Goal: Task Accomplishment & Management: Use online tool/utility

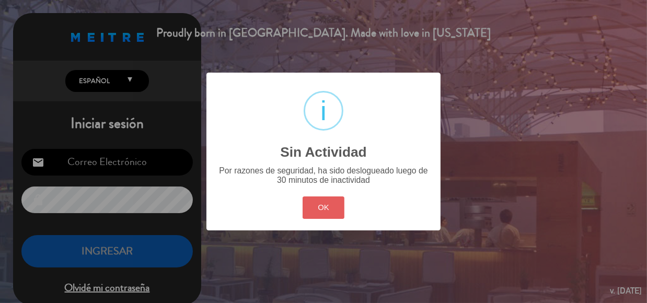
click at [329, 204] on button "OK" at bounding box center [324, 208] width 42 height 22
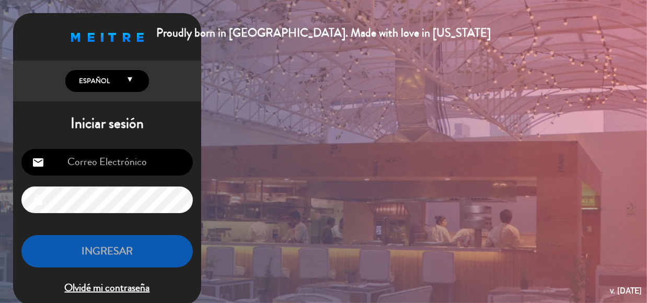
click at [95, 159] on input "email" at bounding box center [107, 162] width 172 height 27
type input "[EMAIL_ADDRESS][DOMAIN_NAME]"
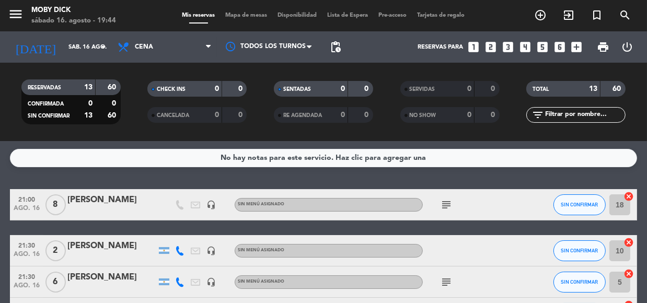
click at [596, 113] on input "text" at bounding box center [584, 115] width 81 height 12
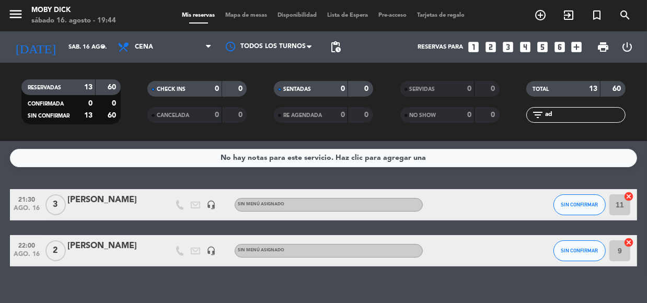
type input "a"
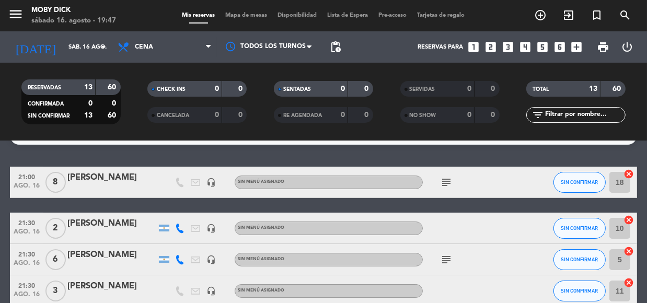
scroll to position [20, 0]
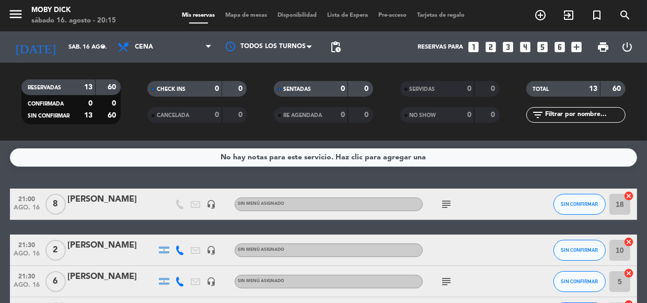
scroll to position [0, 0]
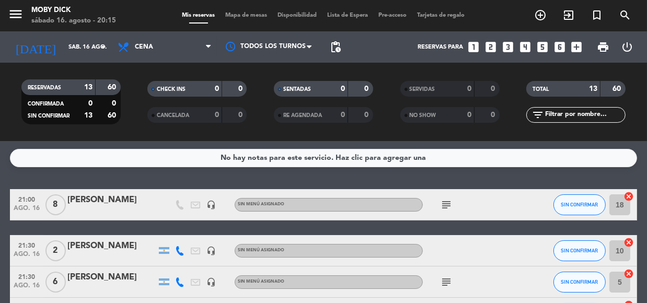
click at [448, 204] on icon "subject" at bounding box center [446, 205] width 13 height 13
click at [444, 280] on icon "subject" at bounding box center [446, 282] width 13 height 13
click at [443, 281] on icon "subject" at bounding box center [446, 282] width 13 height 13
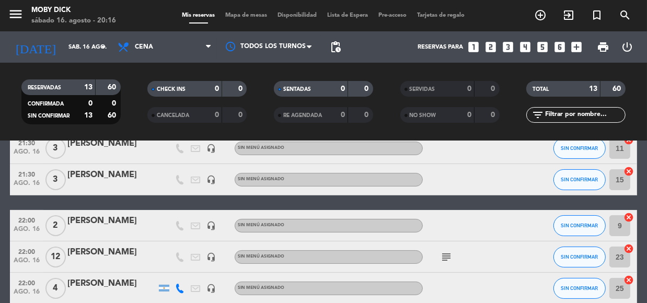
scroll to position [171, 0]
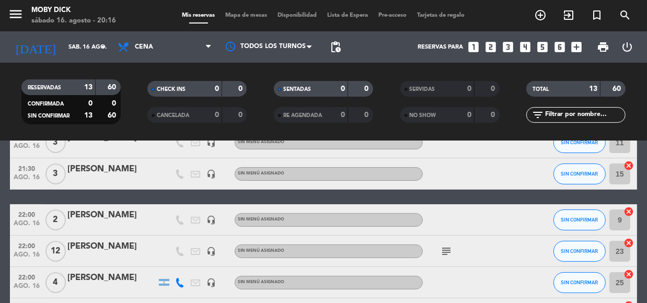
click at [447, 249] on icon "subject" at bounding box center [446, 251] width 13 height 13
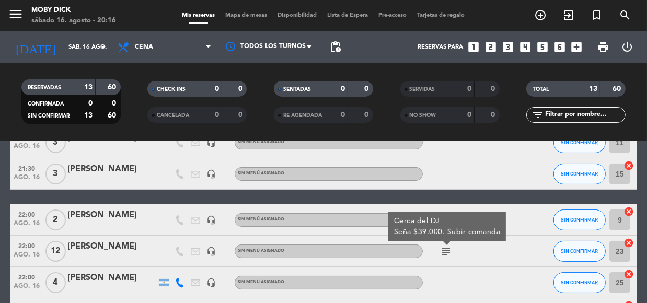
click at [479, 278] on div at bounding box center [470, 282] width 94 height 31
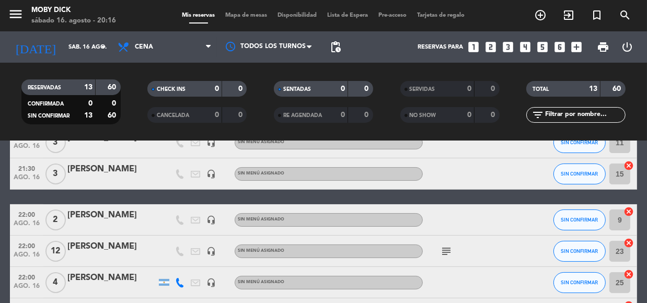
click at [486, 277] on div at bounding box center [470, 282] width 94 height 31
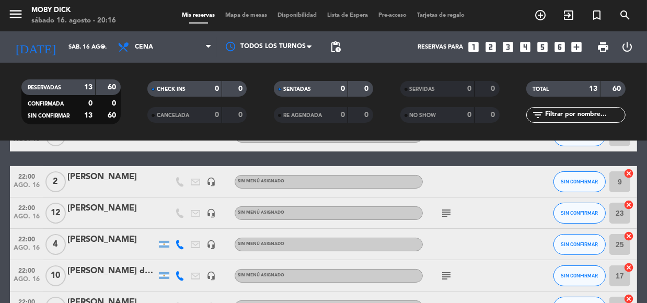
scroll to position [228, 0]
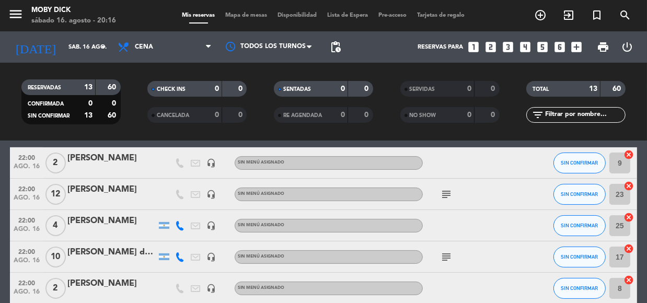
click at [447, 260] on icon "subject" at bounding box center [446, 257] width 13 height 13
click at [494, 290] on div at bounding box center [470, 288] width 94 height 31
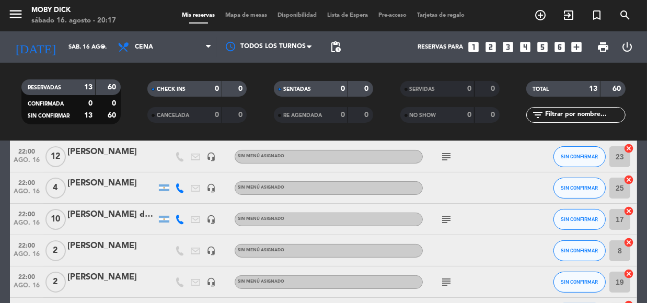
scroll to position [266, 0]
click at [445, 282] on icon "subject" at bounding box center [446, 282] width 13 height 13
click at [444, 282] on icon "subject" at bounding box center [446, 282] width 13 height 13
click at [506, 280] on div "subject" at bounding box center [470, 281] width 94 height 31
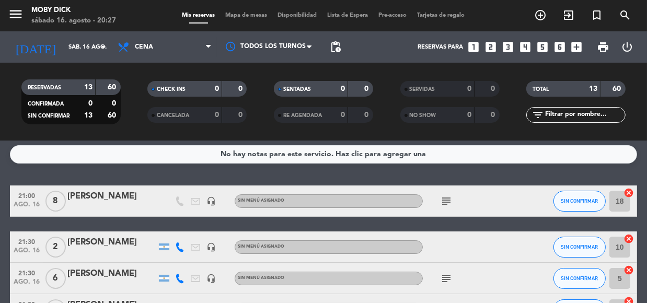
scroll to position [0, 0]
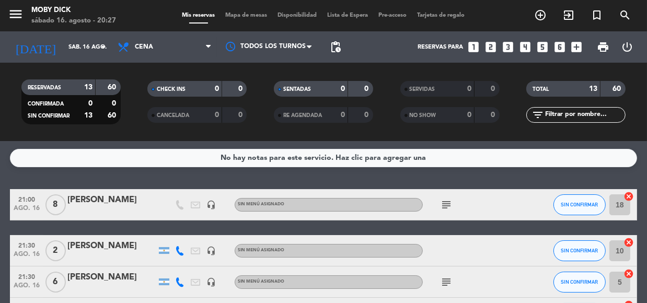
click at [533, 180] on div "No hay notas para este servicio. Haz clic para agregar una 21:00 [DATE] 8 [PERS…" at bounding box center [323, 222] width 647 height 162
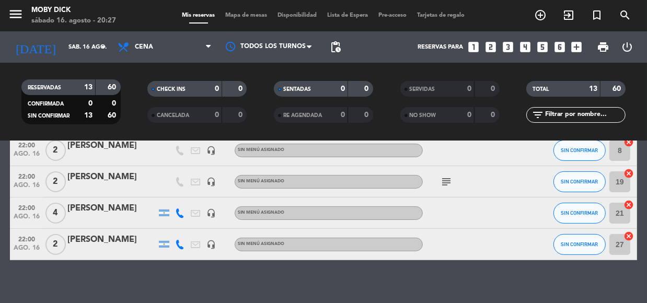
scroll to position [375, 0]
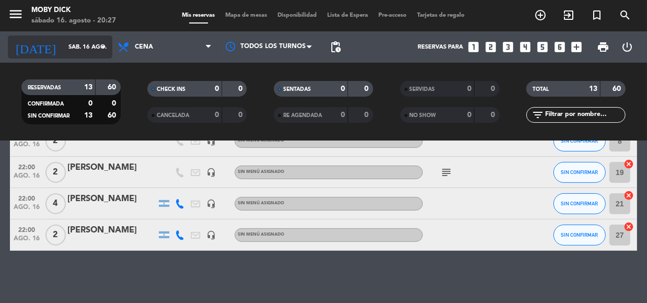
click at [86, 52] on input "sáb. 16 ago." at bounding box center [103, 47] width 80 height 17
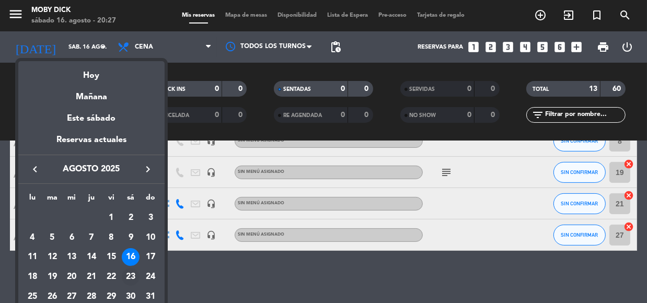
click at [130, 281] on div "23" at bounding box center [131, 277] width 18 height 18
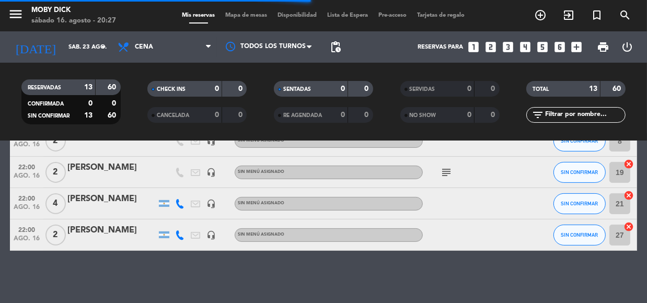
scroll to position [0, 0]
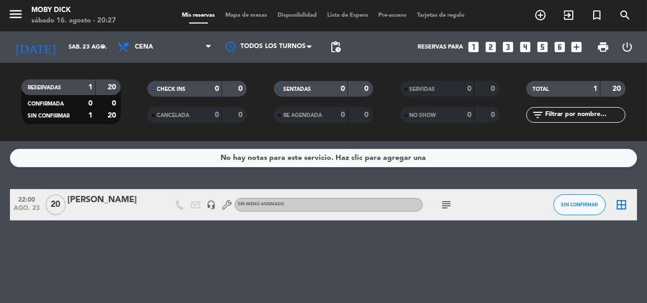
click at [448, 200] on icon "subject" at bounding box center [446, 205] width 13 height 13
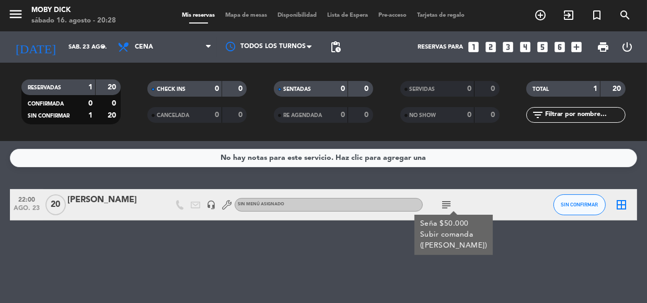
click at [471, 173] on div "No hay notas para este servicio. Haz clic para agregar una 22:00 [DATE] [PERSON…" at bounding box center [323, 222] width 647 height 162
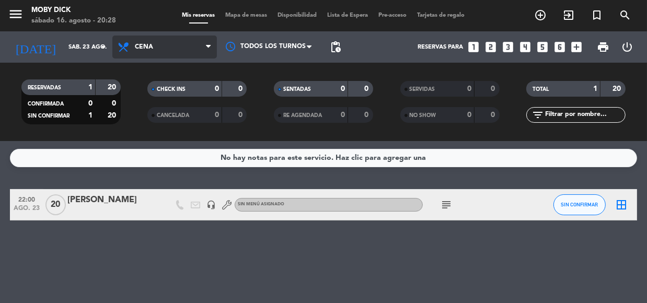
click at [204, 39] on span "Cena" at bounding box center [164, 47] width 105 height 23
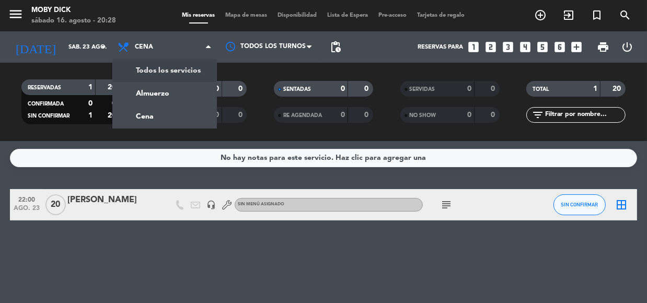
click at [250, 78] on div "CHECK INS 0 0 CANCELADA 0 0" at bounding box center [197, 102] width 127 height 58
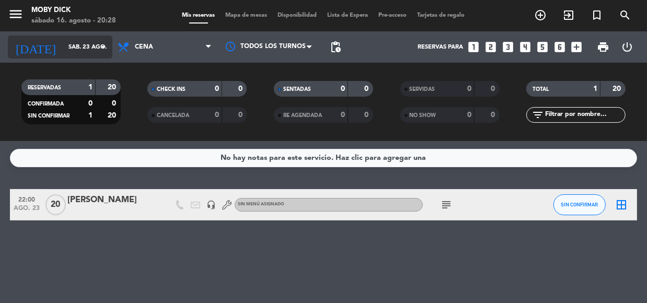
click at [75, 42] on input "sáb. 23 ago." at bounding box center [103, 47] width 80 height 17
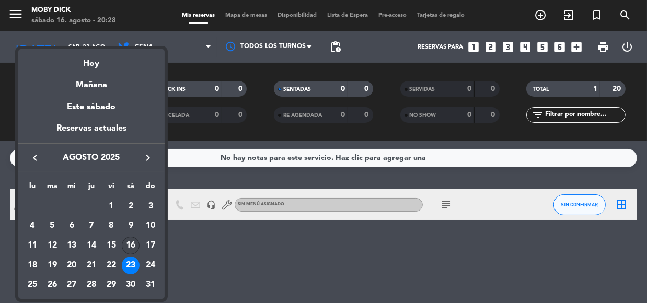
click at [128, 241] on div "16" at bounding box center [131, 246] width 18 height 18
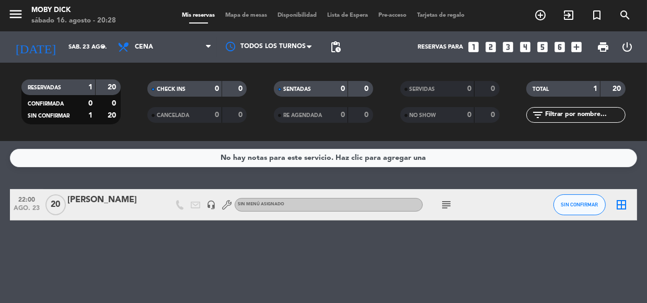
type input "sáb. 16 ago."
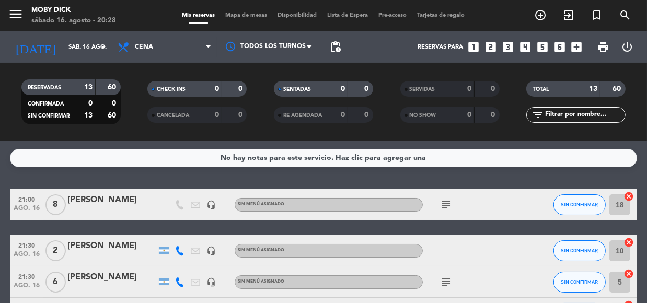
click at [426, 173] on div "No hay notas para este servicio. Haz clic para agregar una 21:00 [DATE] 8 [PERS…" at bounding box center [323, 222] width 647 height 162
click at [465, 170] on div "No hay notas para este servicio. Haz clic para agregar una 21:00 [DATE] 8 [PERS…" at bounding box center [323, 222] width 647 height 162
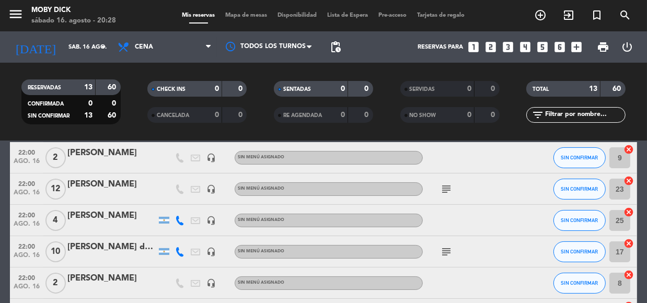
scroll to position [247, 0]
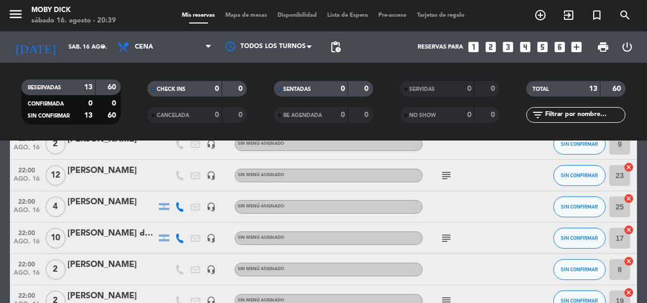
click at [562, 118] on input "text" at bounding box center [584, 115] width 81 height 12
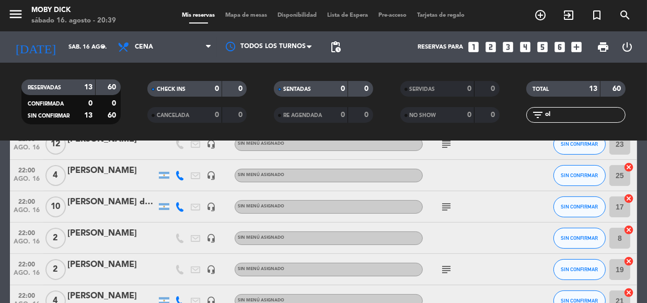
scroll to position [32, 0]
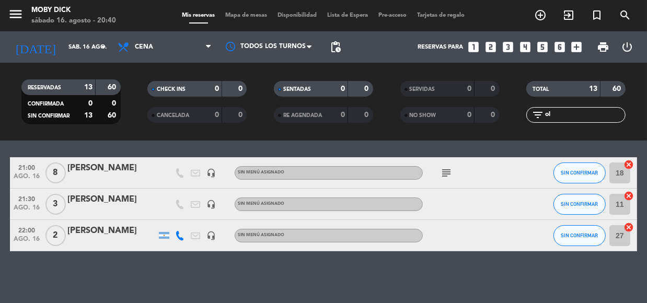
type input "ol"
click at [580, 171] on span "SIN CONFIRMAR" at bounding box center [580, 173] width 37 height 6
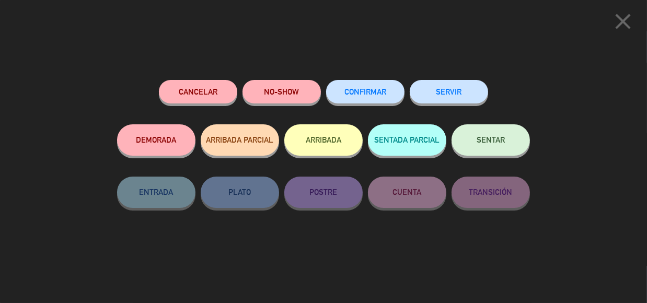
click at [490, 144] on button "SENTAR" at bounding box center [491, 139] width 78 height 31
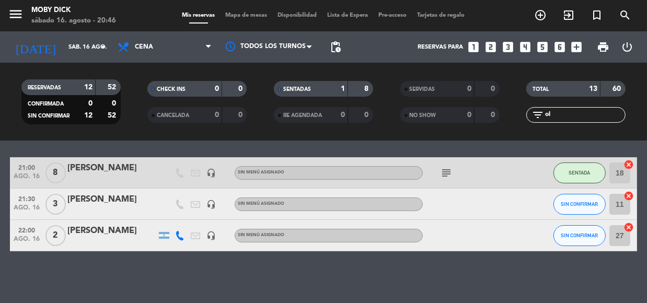
click at [488, 144] on div "No hay notas para este servicio. Haz clic para agregar una 21:00 [DATE] 8 [PERS…" at bounding box center [323, 222] width 647 height 162
click at [571, 112] on input "ol" at bounding box center [584, 115] width 81 height 12
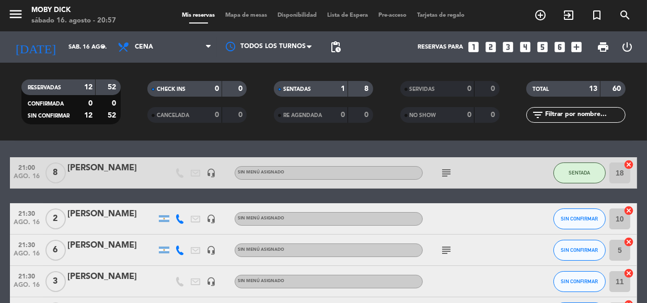
click at [569, 147] on div "No hay notas para este servicio. Haz clic para agregar una 21:00 [DATE] 8 [PERS…" at bounding box center [323, 222] width 647 height 162
click at [238, 16] on span "Mapa de mesas" at bounding box center [247, 16] width 52 height 6
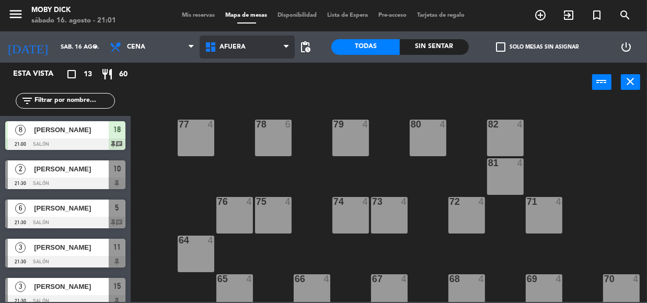
click at [242, 52] on span "AFUERA" at bounding box center [247, 47] width 95 height 23
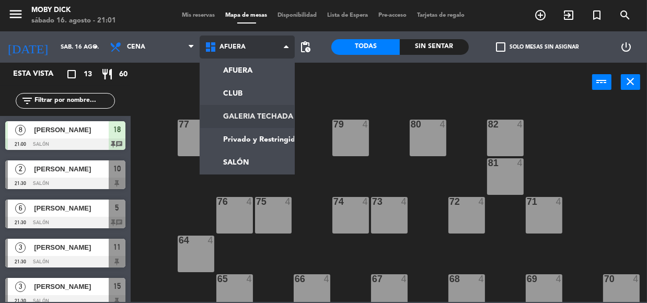
click at [235, 119] on ng-component "menu Moby [PERSON_NAME][DATE] 16. agosto - 21:01 Mis reservas Mapa de mesas Dis…" at bounding box center [323, 151] width 647 height 302
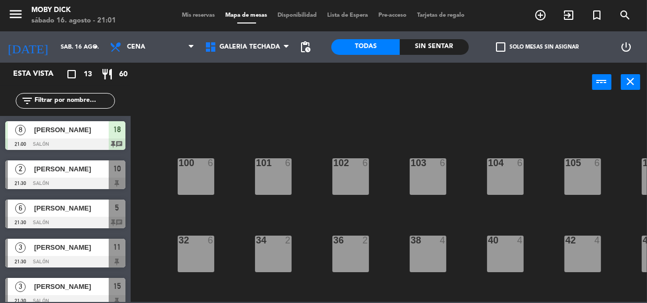
click at [212, 127] on div "100 6 101 6 102 6 103 6 104 6 105 6 107 6 32 6 34 2 36 2 38 4 40 4 43 4 42 4 35…" at bounding box center [392, 201] width 510 height 201
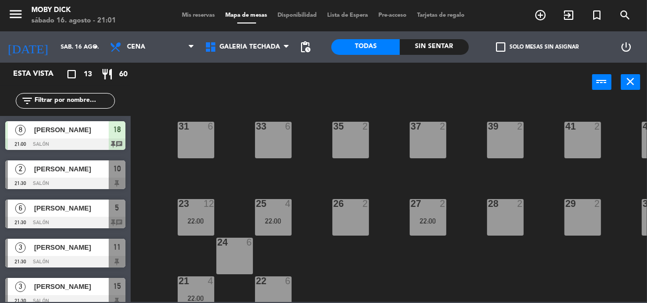
scroll to position [208, 0]
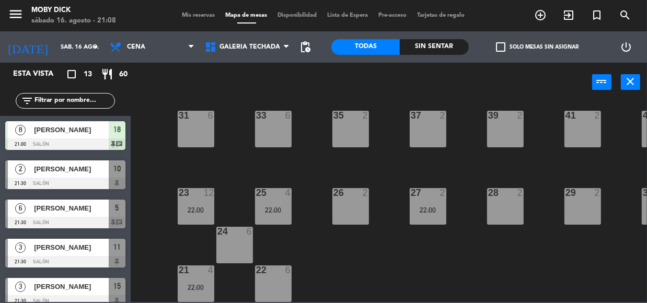
click at [71, 102] on input "text" at bounding box center [73, 101] width 81 height 12
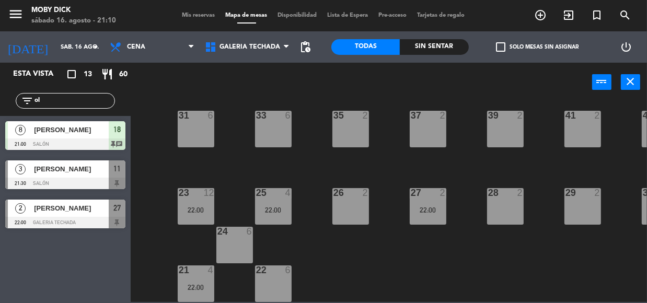
type input "o"
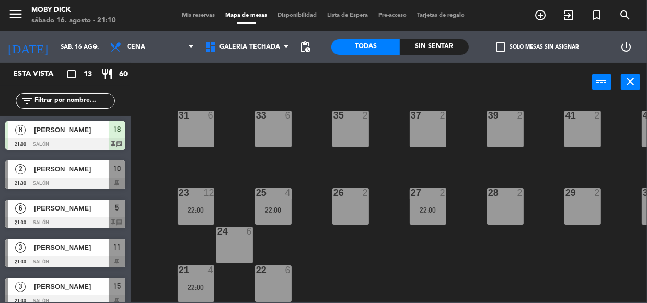
click at [184, 13] on span "Mis reservas" at bounding box center [198, 16] width 43 height 6
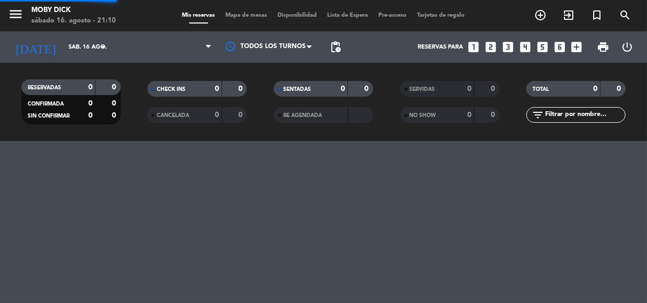
click at [186, 13] on span "Mis reservas" at bounding box center [198, 16] width 43 height 6
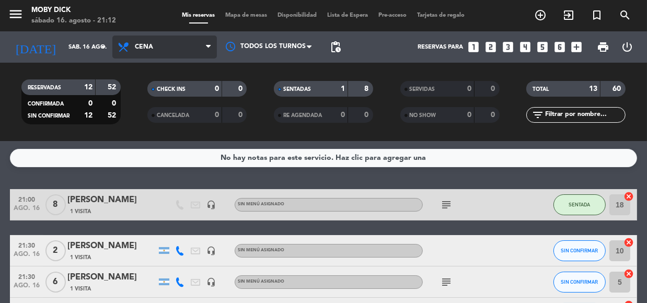
click at [185, 36] on span "Cena" at bounding box center [164, 47] width 105 height 23
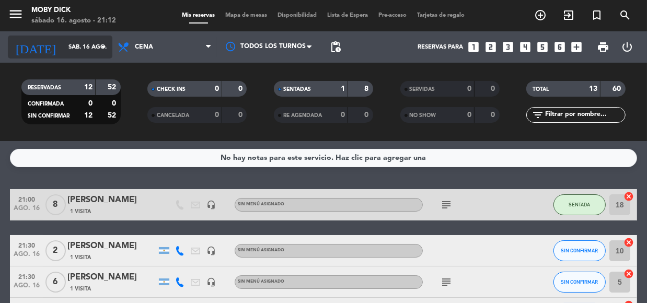
click at [65, 49] on input "sáb. 16 ago." at bounding box center [103, 47] width 80 height 17
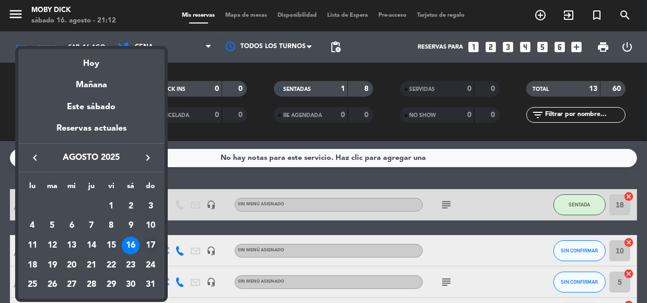
click at [149, 251] on div "17" at bounding box center [151, 246] width 18 height 18
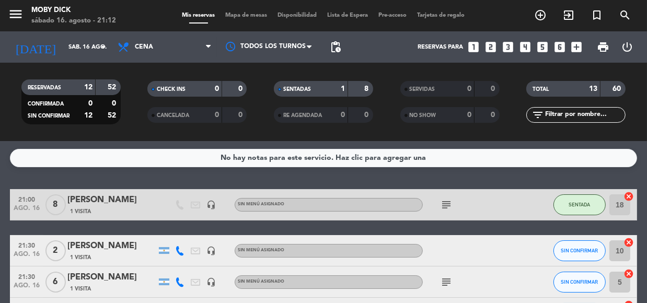
type input "dom. 17 ago."
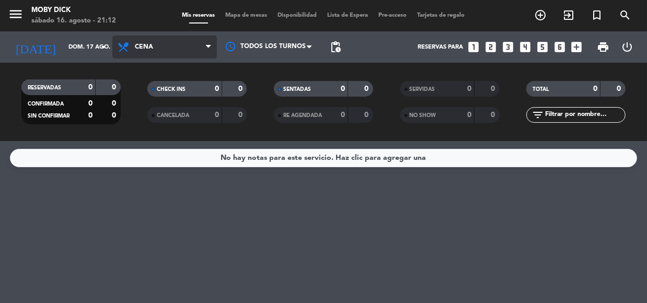
click at [167, 37] on span "Cena" at bounding box center [164, 47] width 105 height 23
click at [162, 86] on div "menu Moby [PERSON_NAME][DATE] 16. agosto - 21:12 Mis reservas Mapa de mesas Dis…" at bounding box center [323, 70] width 647 height 141
click at [511, 51] on icon "looks_3" at bounding box center [509, 47] width 14 height 14
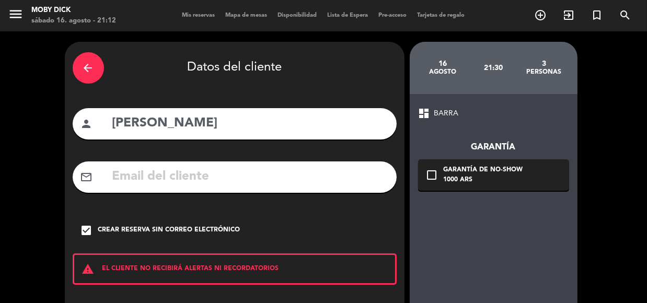
click at [84, 65] on icon "arrow_back" at bounding box center [88, 68] width 13 height 13
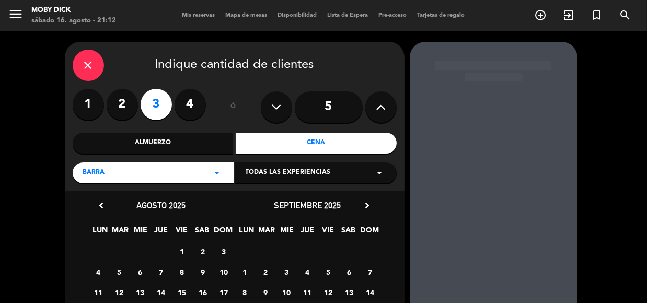
click at [84, 65] on icon "close" at bounding box center [88, 65] width 13 height 13
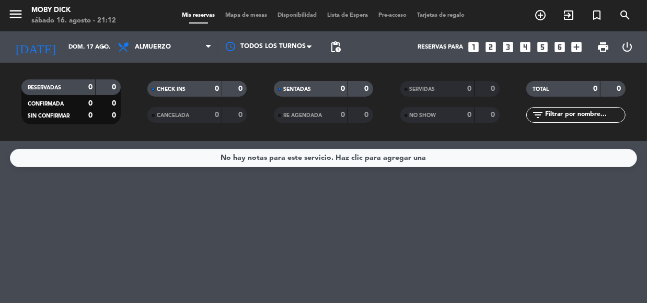
click at [505, 47] on icon "looks_3" at bounding box center [509, 47] width 14 height 14
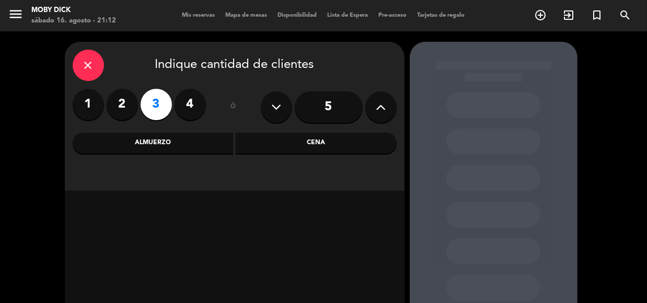
click at [145, 138] on div "Almuerzo" at bounding box center [153, 143] width 161 height 21
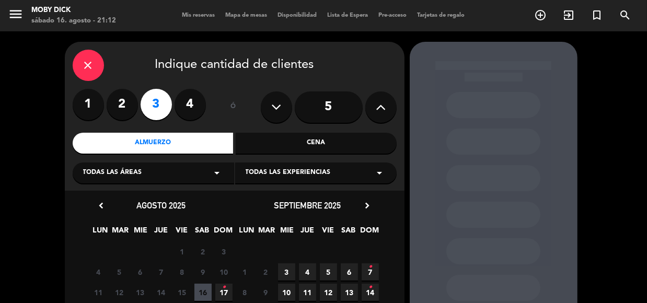
click at [224, 288] on icon "•" at bounding box center [224, 287] width 4 height 17
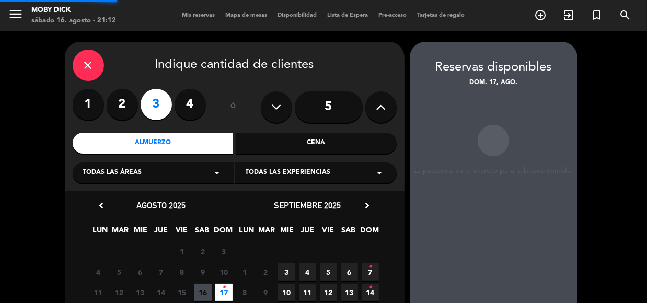
scroll to position [42, 0]
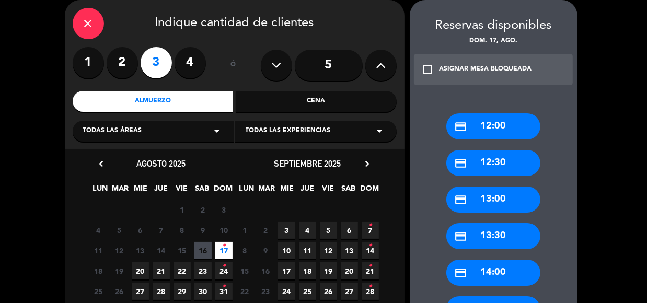
click at [499, 163] on div "credit_card 12:30" at bounding box center [494, 163] width 94 height 26
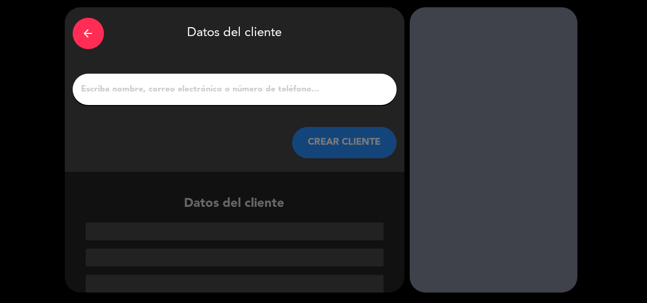
click at [320, 89] on input "1" at bounding box center [235, 89] width 309 height 15
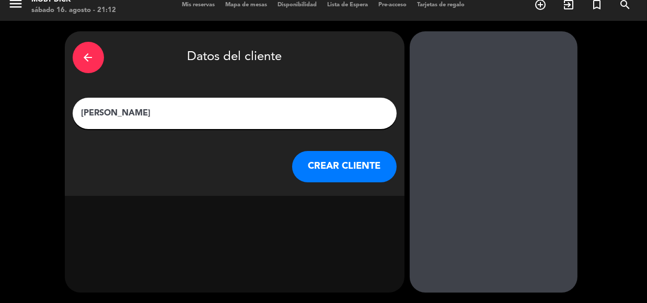
scroll to position [10, 0]
type input "[PERSON_NAME]"
click at [357, 172] on button "CREAR CLIENTE" at bounding box center [344, 166] width 105 height 31
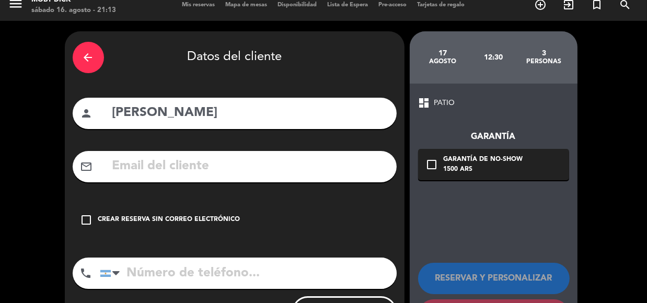
click at [85, 224] on icon "check_box_outline_blank" at bounding box center [87, 220] width 13 height 13
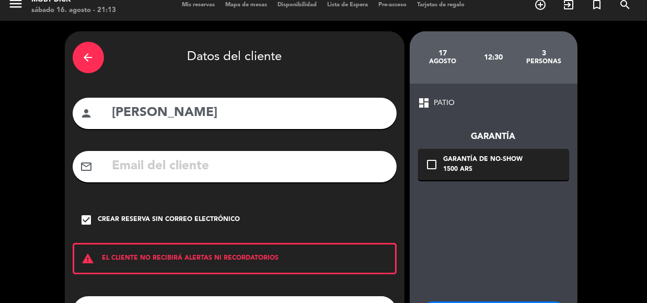
click at [510, 243] on div "dashboard PATIO Garantía check_box_outline_blank Garantía de no-show 1500 ARS R…" at bounding box center [494, 233] width 168 height 299
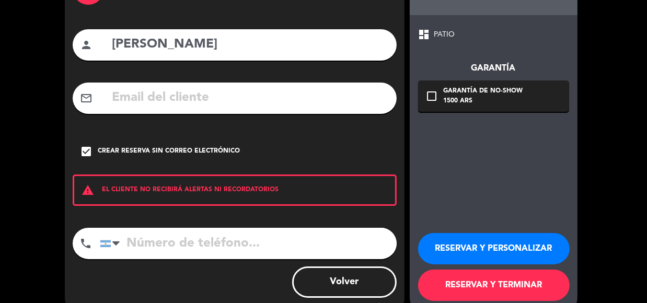
scroll to position [99, 0]
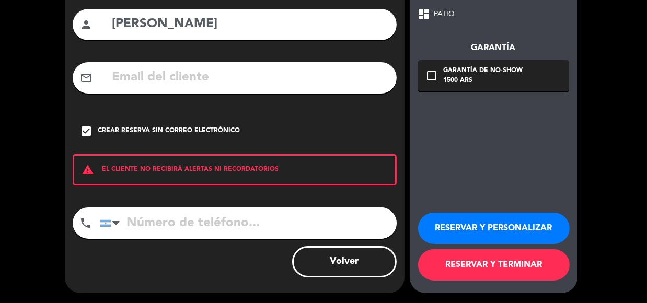
click at [511, 263] on button "RESERVAR Y TERMINAR" at bounding box center [494, 264] width 152 height 31
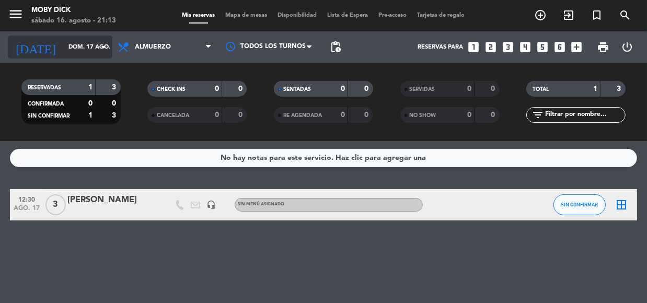
click at [81, 52] on input "dom. 17 ago." at bounding box center [103, 47] width 80 height 17
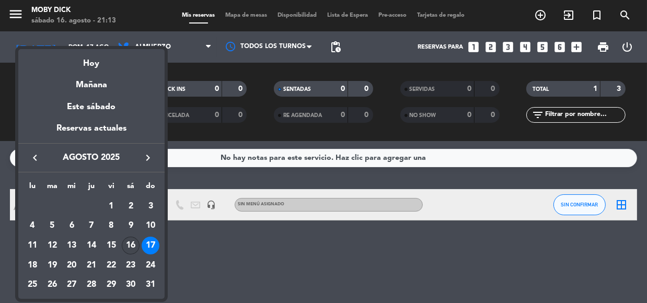
click at [128, 242] on div "16" at bounding box center [131, 246] width 18 height 18
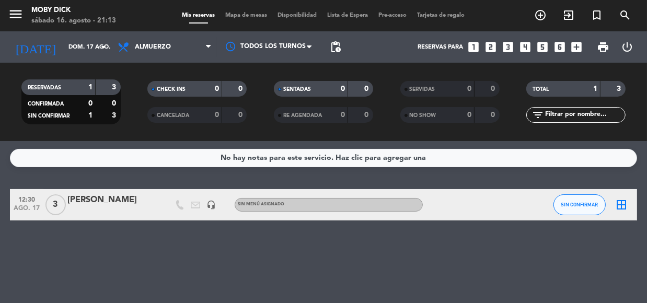
type input "sáb. 16 ago."
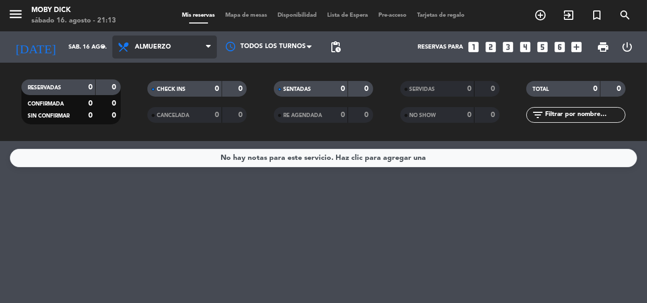
click at [176, 44] on span "Almuerzo" at bounding box center [164, 47] width 105 height 23
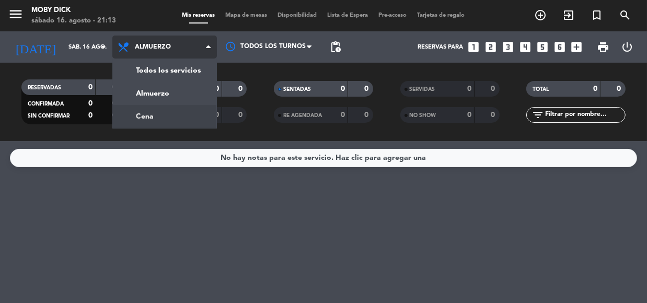
click at [154, 114] on div "menu Moby [PERSON_NAME][DATE] 16. agosto - 21:13 Mis reservas Mapa de mesas Dis…" at bounding box center [323, 70] width 647 height 141
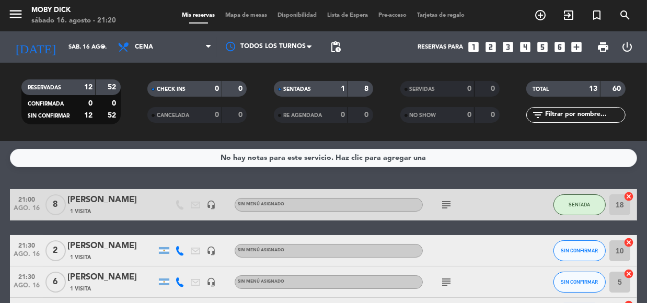
click at [445, 206] on icon "subject" at bounding box center [446, 205] width 13 height 13
click at [559, 118] on input "text" at bounding box center [584, 115] width 81 height 12
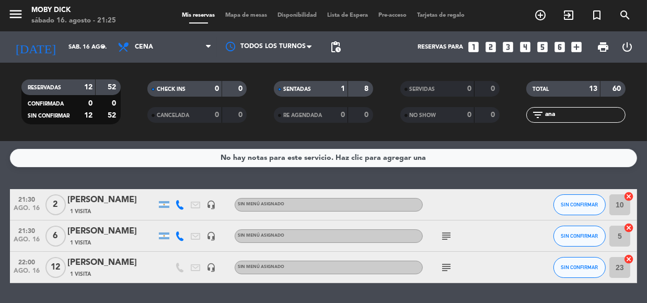
type input "ana"
click at [580, 268] on span "SIN CONFIRMAR" at bounding box center [580, 268] width 37 height 6
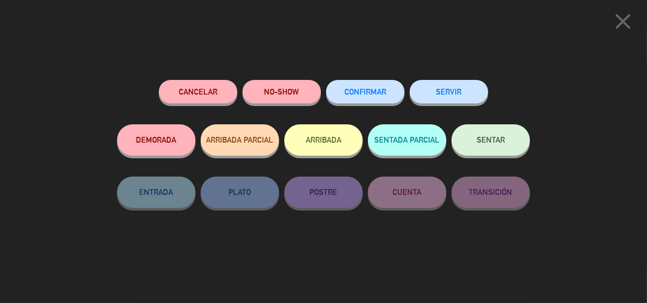
click at [494, 131] on button "SENTAR" at bounding box center [491, 139] width 78 height 31
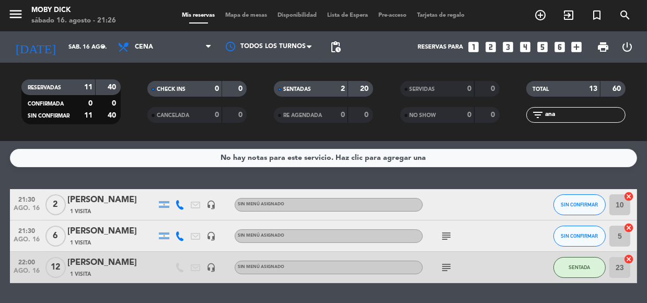
click at [241, 16] on span "Mapa de mesas" at bounding box center [247, 16] width 52 height 6
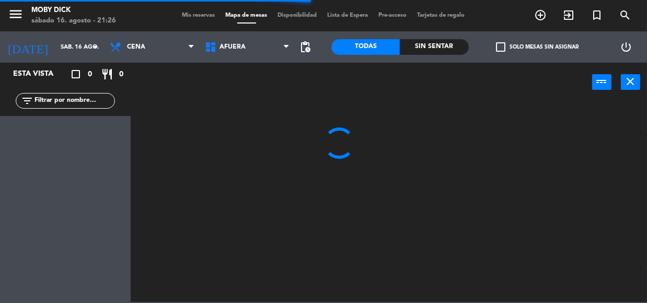
click at [269, 43] on span "AFUERA" at bounding box center [247, 47] width 95 height 23
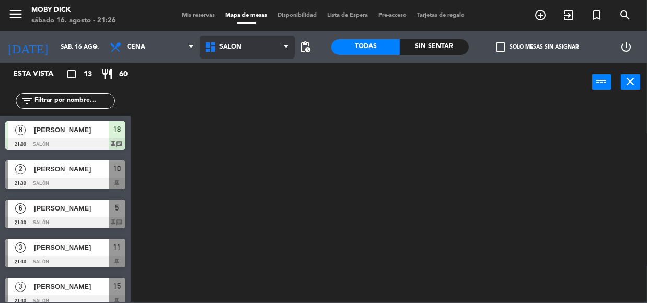
click at [259, 162] on ng-component "menu Moby [PERSON_NAME][DATE] 16. agosto - 21:26 Mis reservas Mapa de mesas Dis…" at bounding box center [323, 151] width 647 height 302
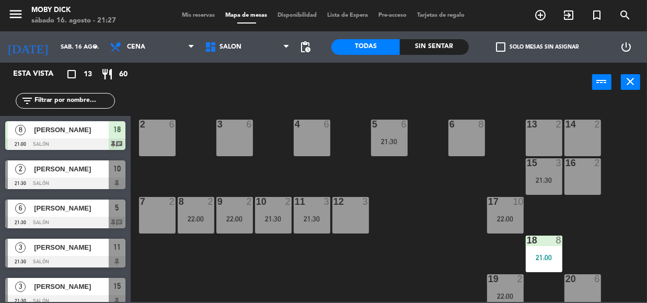
click at [201, 15] on span "Mis reservas" at bounding box center [198, 16] width 43 height 6
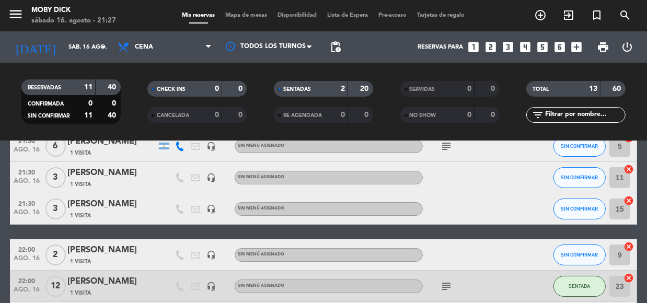
scroll to position [152, 0]
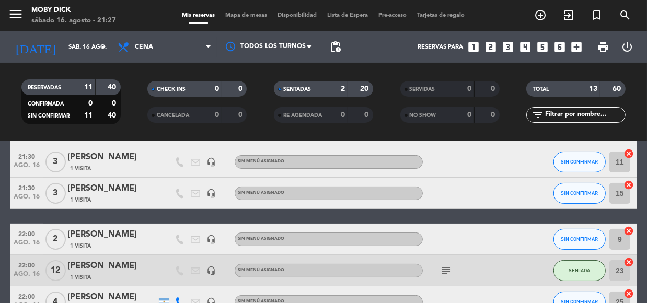
click at [629, 228] on icon "cancel" at bounding box center [629, 231] width 10 height 10
click at [619, 239] on icon "border_all" at bounding box center [622, 239] width 13 height 13
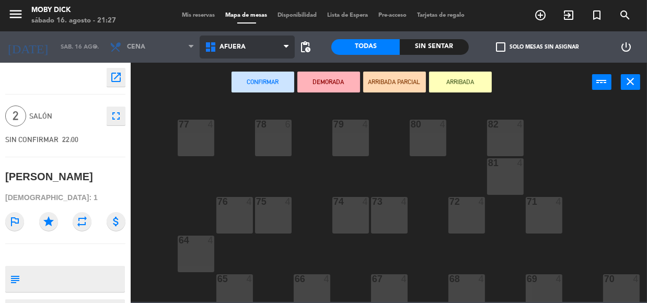
click at [271, 54] on span "AFUERA" at bounding box center [247, 47] width 95 height 23
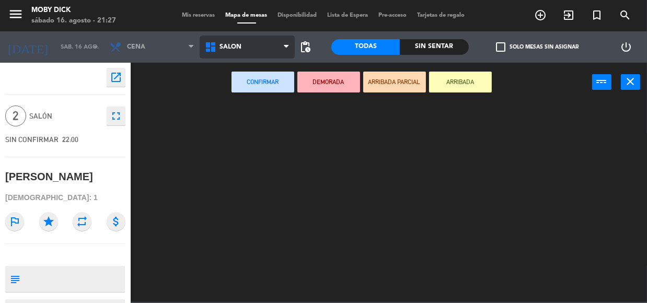
click at [267, 157] on ng-component "menu Moby [PERSON_NAME][DATE] 16. agosto - 21:27 Mis reservas Mapa de mesas Dis…" at bounding box center [323, 151] width 647 height 302
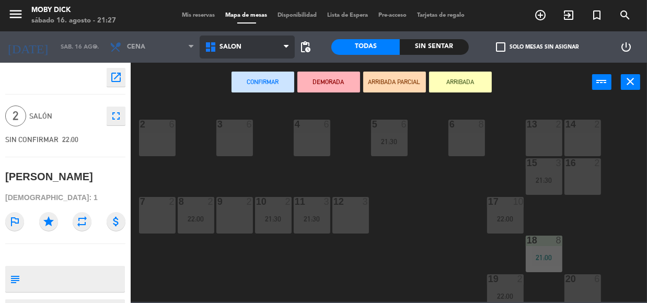
click at [258, 44] on span "SALÓN" at bounding box center [247, 47] width 95 height 23
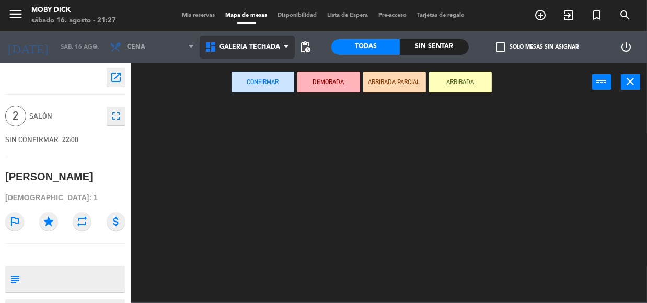
click at [248, 110] on ng-component "menu Moby [PERSON_NAME][DATE] 16. agosto - 21:27 Mis reservas Mapa de mesas Dis…" at bounding box center [323, 151] width 647 height 302
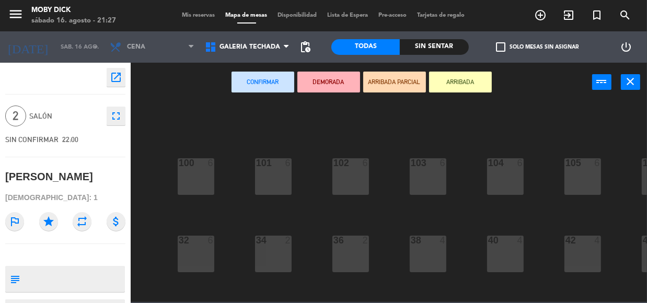
click at [306, 167] on div "100 6 101 6 102 6 103 6 104 6 105 6 107 6 32 6 34 2 36 2 38 4 40 4 43 4 42 4 35…" at bounding box center [392, 201] width 510 height 201
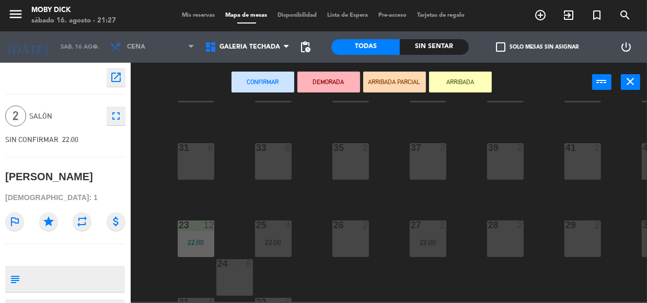
scroll to position [171, 0]
click at [514, 236] on div "28 2" at bounding box center [505, 238] width 37 height 37
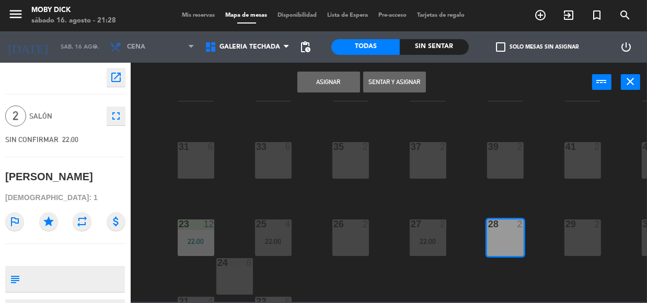
click at [317, 83] on button "Asignar" at bounding box center [329, 82] width 63 height 21
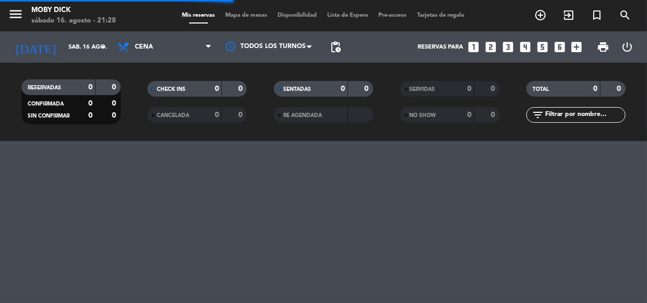
drag, startPoint x: 175, startPoint y: 42, endPoint x: 261, endPoint y: 15, distance: 90.6
click at [261, 15] on div "menu Moby [PERSON_NAME][DATE] 16. agosto - 21:28 Mis reservas Mapa de mesas Dis…" at bounding box center [323, 70] width 647 height 141
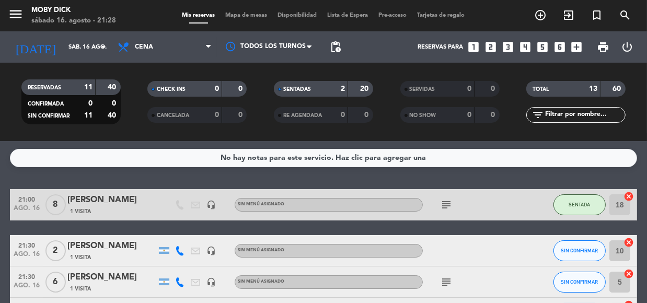
click at [255, 14] on span "Mapa de mesas" at bounding box center [247, 16] width 52 height 6
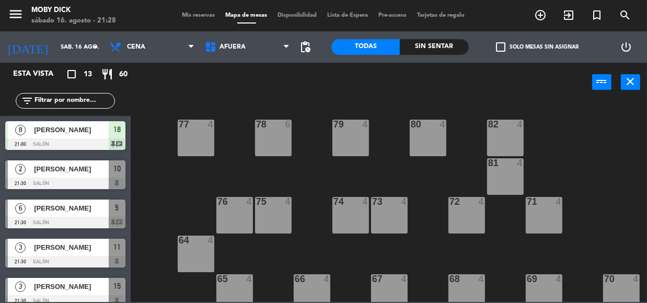
click at [298, 174] on div "77 4 78 6 82 4 80 4 79 4 81 4 73 4 74 4 72 4 75 4 76 4 71 4 64 4 68 4 69 4 70 4…" at bounding box center [392, 201] width 510 height 201
click at [259, 45] on span "AFUERA" at bounding box center [247, 47] width 95 height 23
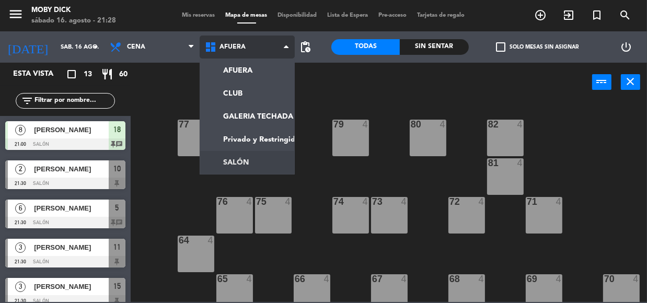
click at [260, 168] on ng-component "menu Moby [PERSON_NAME][DATE] 16. agosto - 21:28 Mis reservas Mapa de mesas Dis…" at bounding box center [323, 151] width 647 height 302
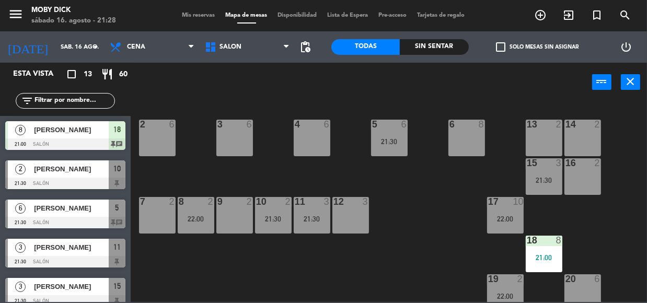
click at [238, 213] on div "9 2" at bounding box center [235, 215] width 37 height 37
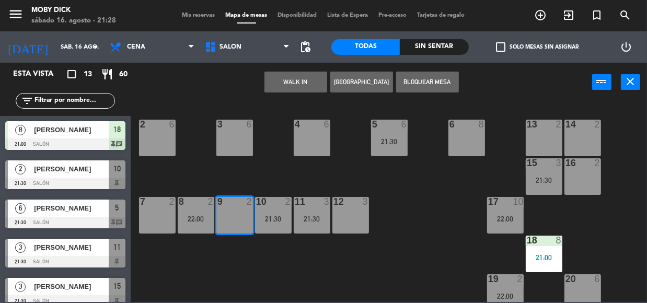
click at [295, 80] on button "WALK IN" at bounding box center [296, 82] width 63 height 21
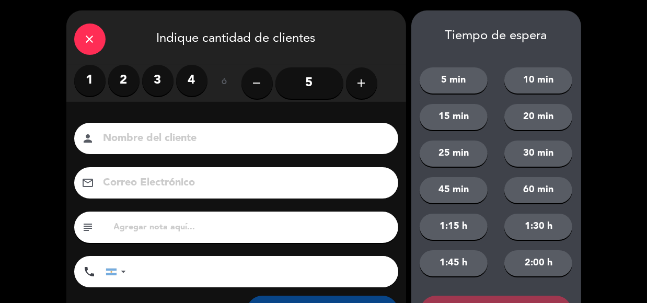
click at [293, 81] on input "5" at bounding box center [310, 82] width 68 height 31
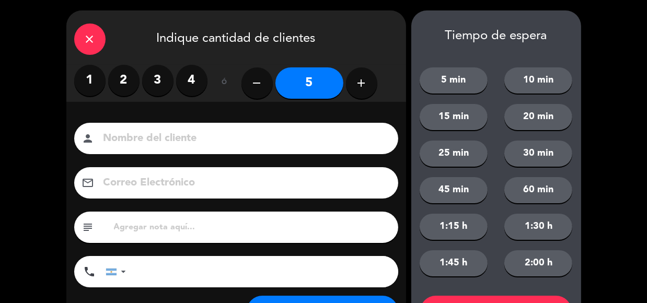
click at [93, 76] on label "1" at bounding box center [89, 80] width 31 height 31
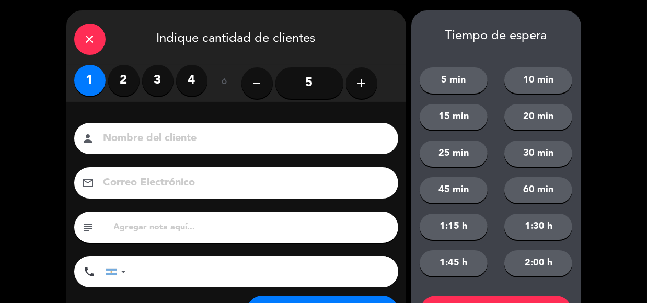
click at [628, 129] on div "close Indique cantidad de clientes 1 2 3 4 ó remove 5 add Nombre del cliente pe…" at bounding box center [323, 177] width 647 height 354
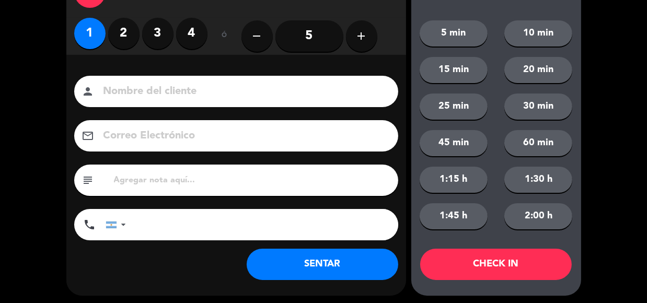
scroll to position [50, 0]
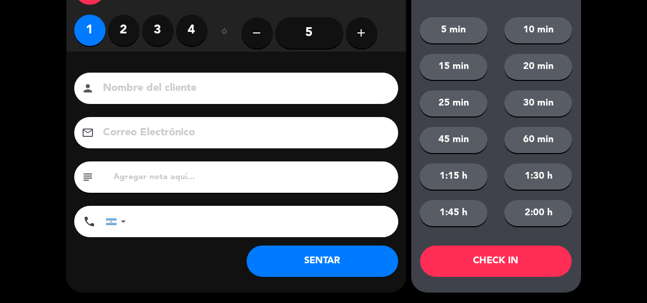
click at [341, 266] on button "SENTAR" at bounding box center [323, 261] width 152 height 31
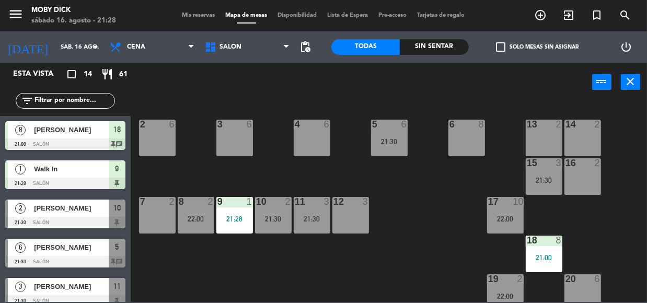
click at [342, 266] on div "14 2 13 2 6 8 5 6 21:30 4 6 3 6 2 6 16 2 15 3 21:30 17 10 22:00 12 3 11 3 21:30…" at bounding box center [392, 201] width 510 height 201
click at [196, 13] on span "Mis reservas" at bounding box center [198, 16] width 43 height 6
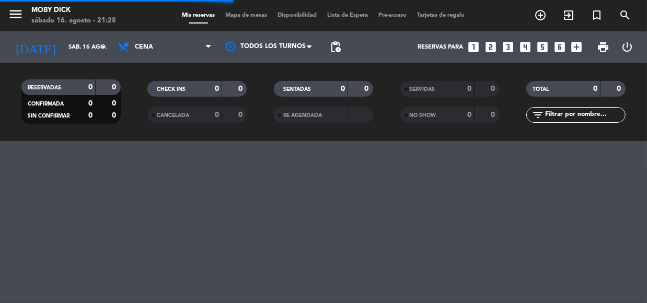
click at [258, 19] on div "Mis reservas Mapa de mesas Disponibilidad Lista de Espera Pre-acceso Tarjetas d…" at bounding box center [323, 15] width 293 height 9
click at [255, 18] on span "Mapa de mesas" at bounding box center [247, 16] width 52 height 6
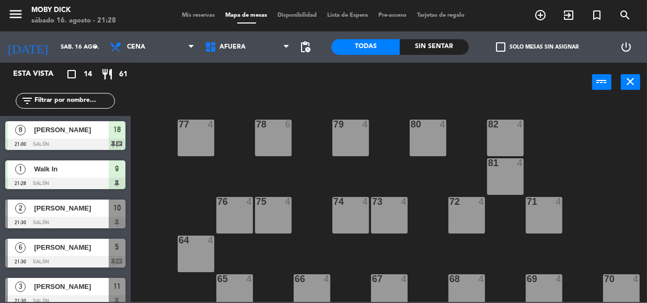
click at [360, 87] on div "power_input close" at bounding box center [362, 83] width 462 height 40
click at [255, 40] on span "AFUERA" at bounding box center [247, 47] width 95 height 23
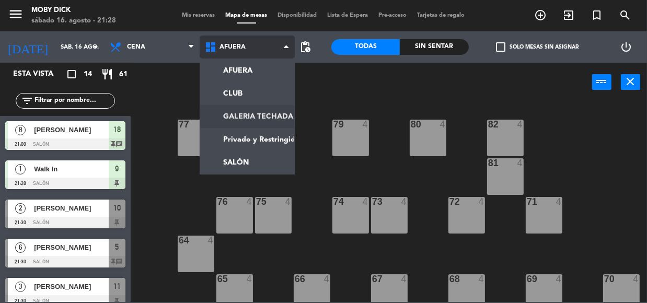
click at [245, 119] on ng-component "menu Moby [PERSON_NAME][DATE] 16. agosto - 21:28 Mis reservas Mapa de mesas Dis…" at bounding box center [323, 151] width 647 height 302
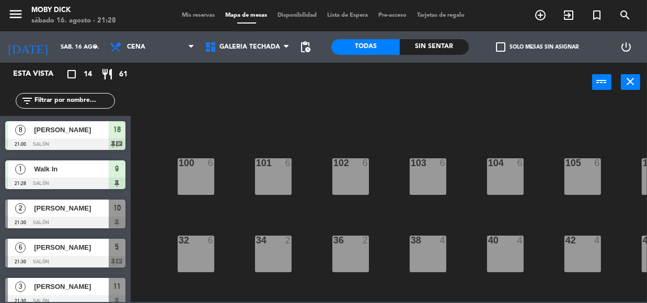
click at [317, 178] on div "100 6 101 6 102 6 103 6 104 6 105 6 107 6 32 6 34 2 36 2 38 4 40 4 43 4 42 4 35…" at bounding box center [392, 201] width 510 height 201
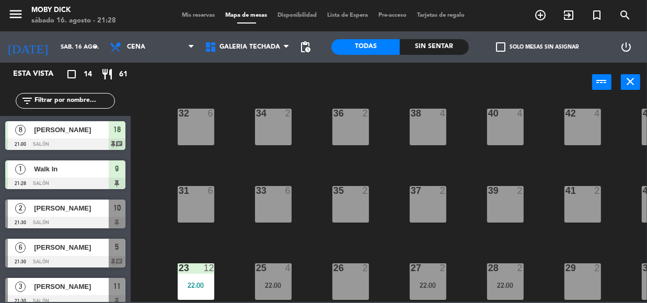
scroll to position [208, 0]
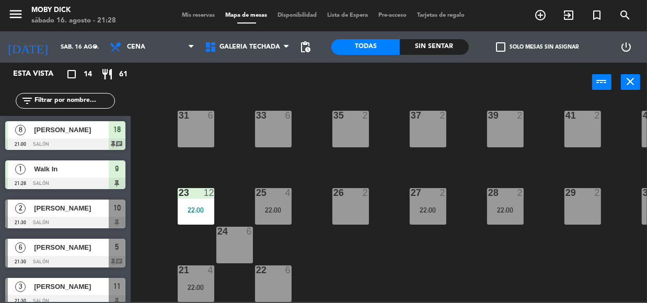
click at [265, 284] on div "22 6" at bounding box center [273, 284] width 37 height 37
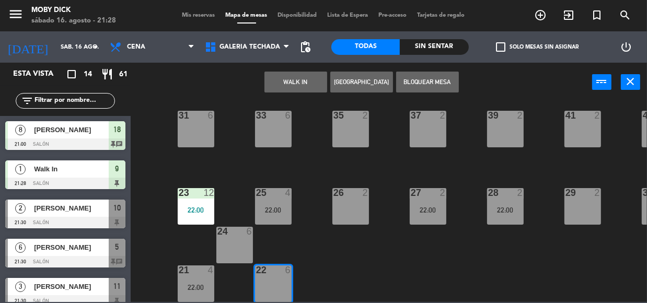
click at [92, 141] on div at bounding box center [65, 145] width 120 height 12
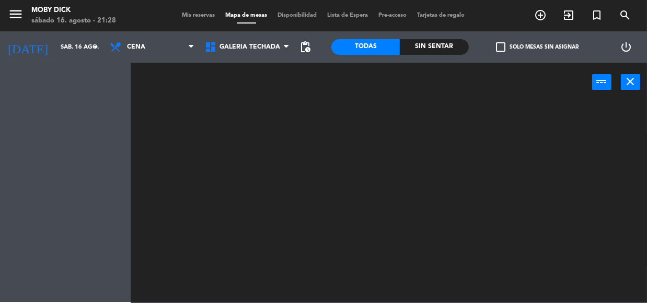
scroll to position [0, 0]
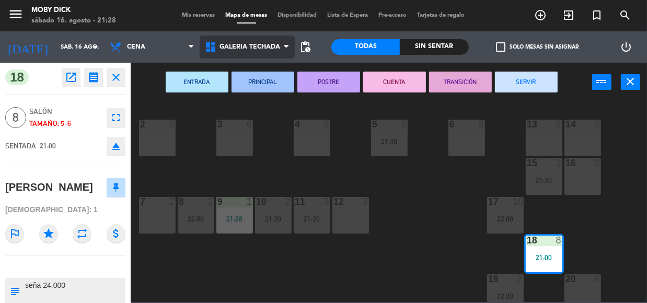
click at [253, 43] on span "GALERIA TECHADA" at bounding box center [250, 46] width 61 height 7
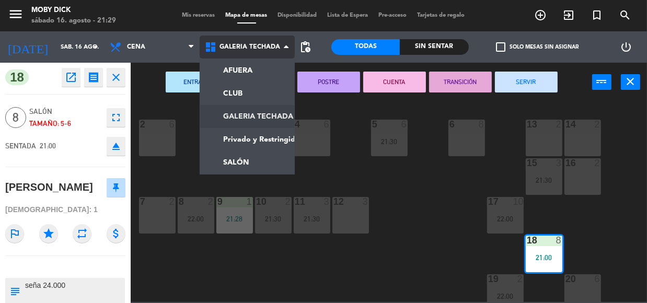
click at [270, 113] on ng-component "menu Moby [PERSON_NAME][DATE] 16. agosto - 21:29 Mis reservas Mapa de mesas Dis…" at bounding box center [323, 151] width 647 height 302
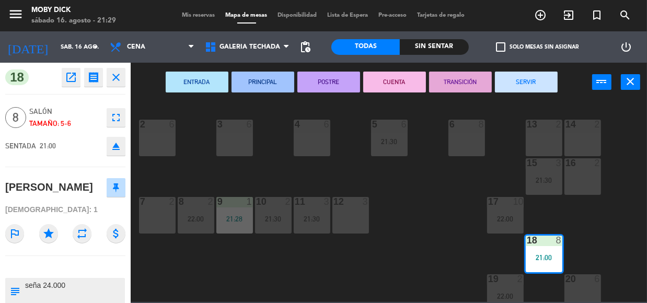
click at [193, 13] on span "Mis reservas" at bounding box center [198, 16] width 43 height 6
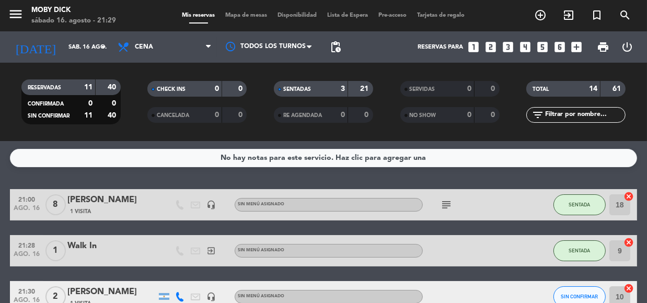
click at [631, 195] on icon "cancel" at bounding box center [629, 196] width 10 height 10
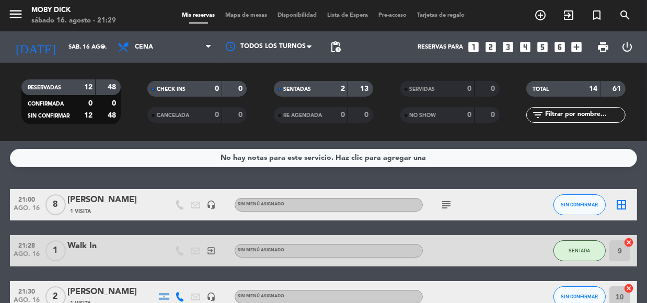
click at [258, 17] on span "Mapa de mesas" at bounding box center [247, 16] width 52 height 6
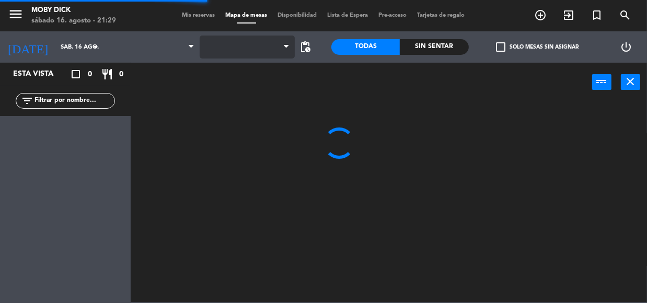
click at [290, 50] on span at bounding box center [289, 47] width 10 height 10
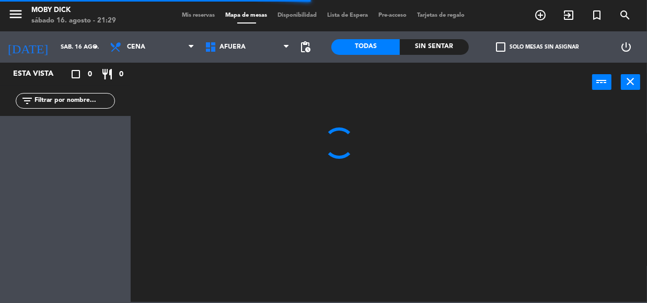
click at [290, 50] on span at bounding box center [289, 47] width 10 height 10
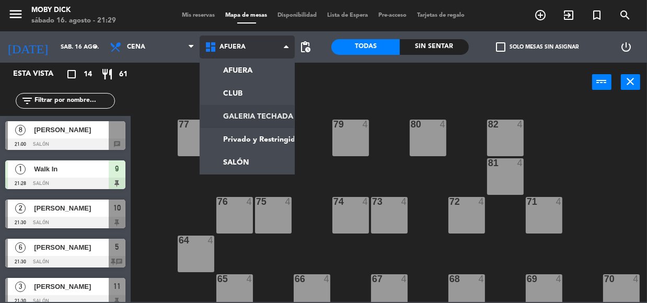
click at [256, 115] on ng-component "menu Moby [PERSON_NAME][DATE] 16. agosto - 21:29 Mis reservas Mapa de mesas Dis…" at bounding box center [323, 151] width 647 height 302
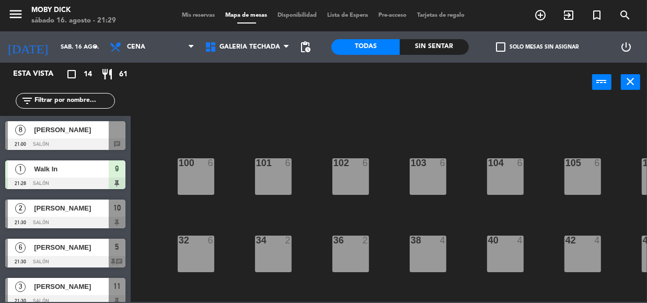
drag, startPoint x: 256, startPoint y: 115, endPoint x: 320, endPoint y: 206, distance: 111.4
click at [320, 206] on div "100 6 101 6 102 6 103 6 104 6 105 6 107 6 32 6 34 2 36 2 38 4 40 4 43 4 42 4 35…" at bounding box center [392, 201] width 510 height 201
click at [318, 209] on div "100 6 101 6 102 6 103 6 104 6 105 6 107 6 32 6 34 2 36 2 38 4 40 4 43 4 42 4 35…" at bounding box center [392, 201] width 510 height 201
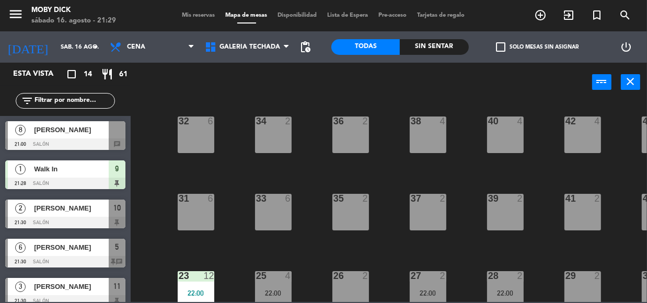
scroll to position [208, 0]
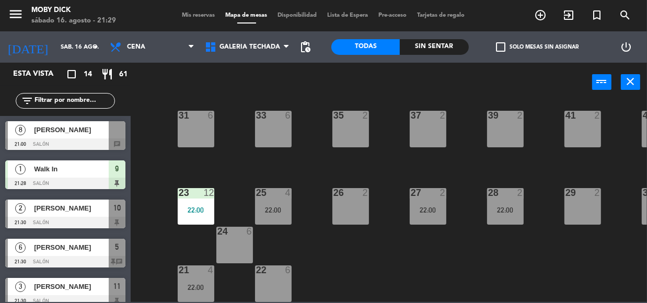
click at [258, 286] on div "22 6" at bounding box center [273, 284] width 37 height 37
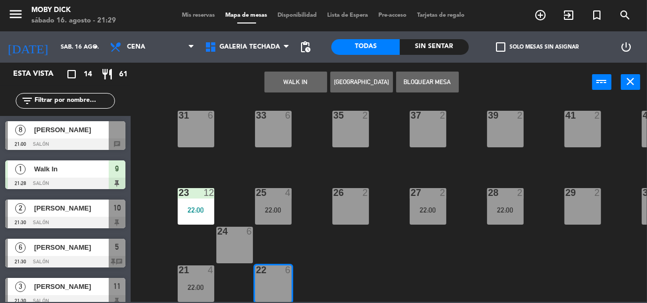
click at [87, 128] on span "[PERSON_NAME]" at bounding box center [71, 129] width 75 height 11
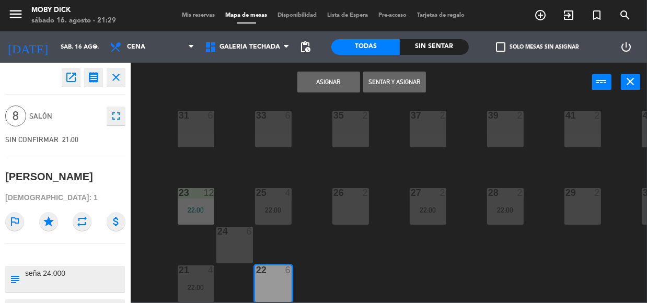
click at [392, 74] on button "Sentar y Asignar" at bounding box center [394, 82] width 63 height 21
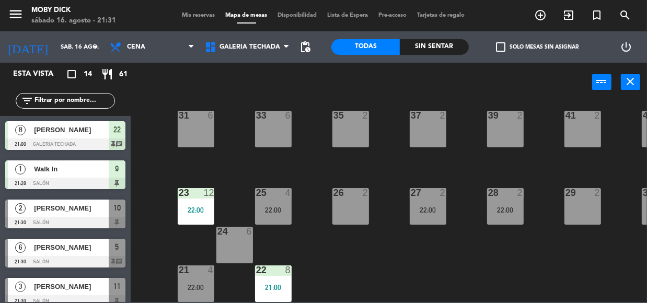
click at [315, 224] on div "100 6 101 6 102 6 103 6 104 6 105 6 107 6 32 6 34 2 36 2 38 4 40 4 43 4 42 4 35…" at bounding box center [392, 201] width 510 height 201
click at [273, 266] on div at bounding box center [273, 270] width 17 height 9
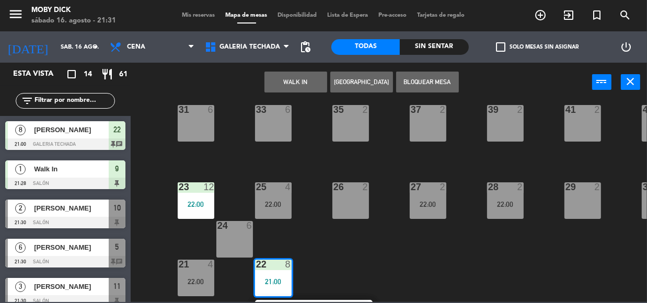
click at [314, 240] on div "100 6 101 6 102 6 103 6 104 6 105 6 107 6 32 6 34 2 36 2 38 4 40 4 43 4 42 4 35…" at bounding box center [392, 201] width 510 height 201
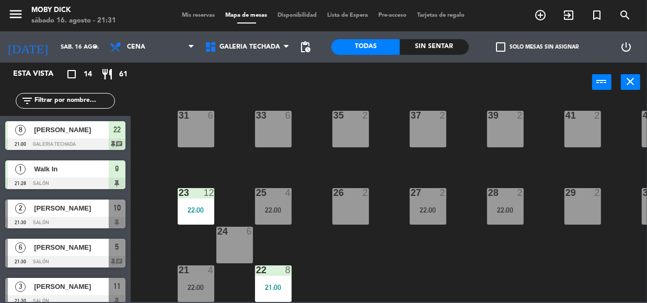
click at [84, 99] on input "text" at bounding box center [73, 101] width 81 height 12
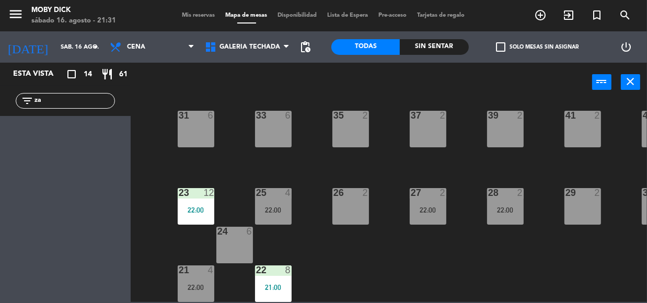
type input "z"
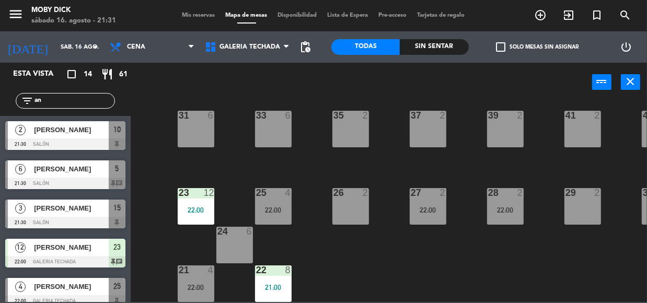
type input "ana"
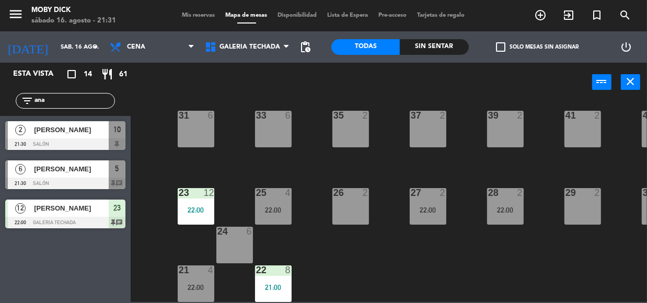
drag, startPoint x: 77, startPoint y: 96, endPoint x: -1, endPoint y: 104, distance: 77.9
click at [0, 104] on html "close × Moby Dick × chrome_reader_mode Listado de Reservas account_box Clientes…" at bounding box center [323, 151] width 647 height 303
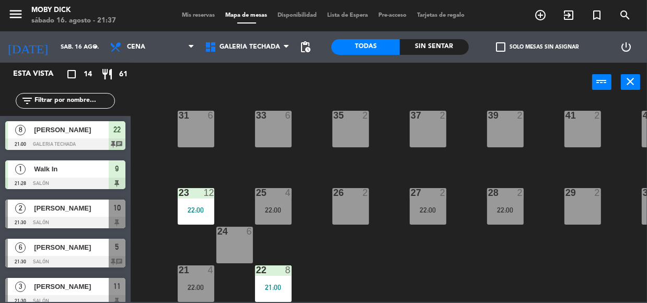
click at [202, 17] on span "Mis reservas" at bounding box center [198, 16] width 43 height 6
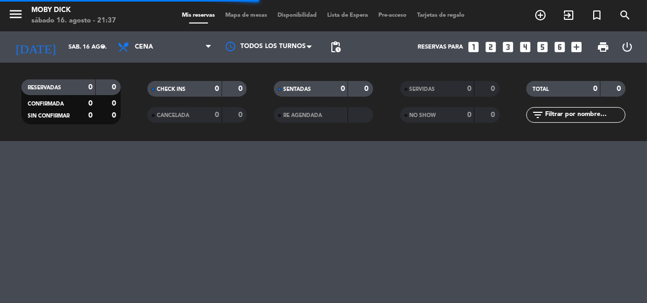
click at [602, 116] on input "text" at bounding box center [584, 115] width 81 height 12
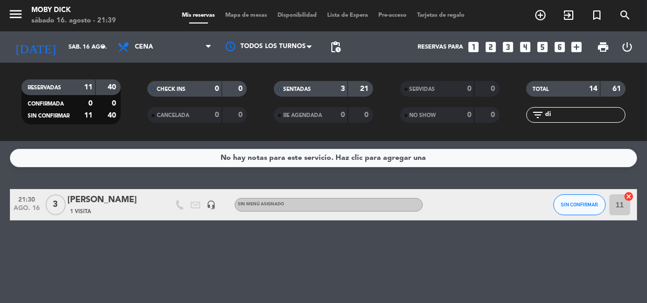
type input "di"
click at [629, 199] on icon "cancel" at bounding box center [629, 196] width 10 height 10
click at [256, 16] on span "Mapa de mesas" at bounding box center [247, 16] width 52 height 6
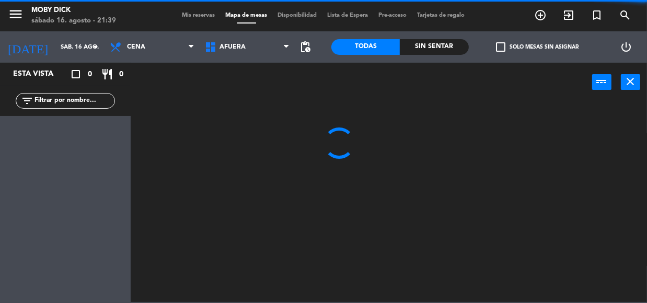
click at [251, 50] on span "AFUERA" at bounding box center [247, 47] width 95 height 23
click at [238, 168] on ng-component "menu Moby [PERSON_NAME][DATE] 16. agosto - 21:39 Mis reservas Mapa de mesas Dis…" at bounding box center [323, 151] width 647 height 302
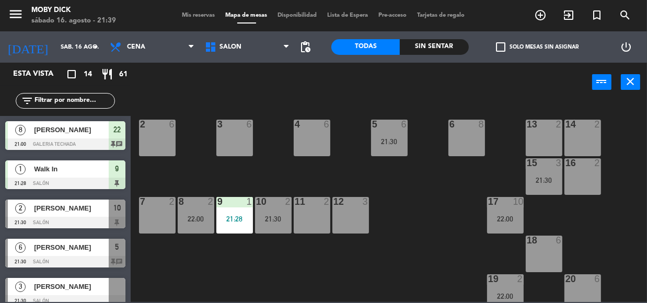
click at [301, 136] on div "4 6" at bounding box center [312, 138] width 37 height 37
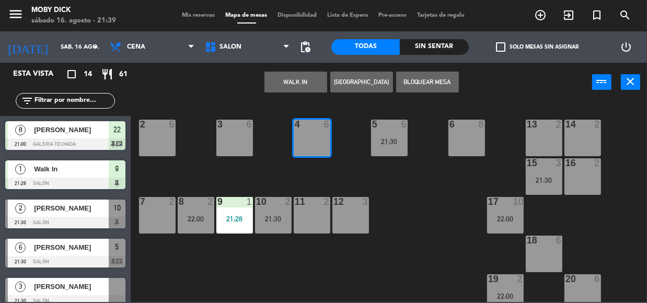
click at [303, 81] on button "WALK IN" at bounding box center [296, 82] width 63 height 21
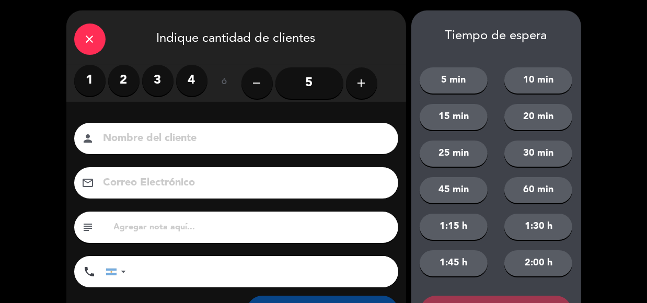
click at [86, 46] on div "close" at bounding box center [89, 39] width 31 height 31
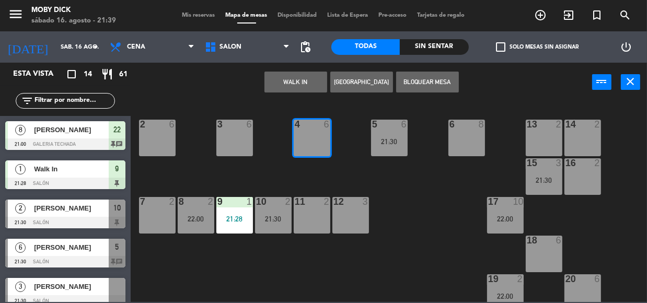
click at [88, 99] on input "text" at bounding box center [73, 101] width 81 height 12
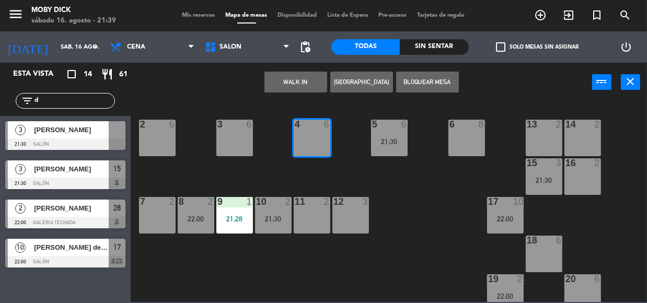
type input "d"
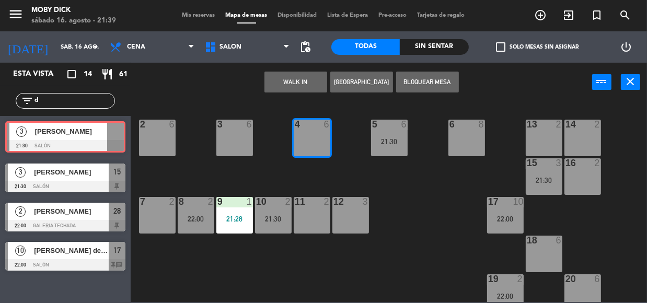
click at [32, 136] on div "3 [PERSON_NAME] 21:30 SALÓN 3 [PERSON_NAME] 21:30 SALÓN" at bounding box center [65, 137] width 131 height 42
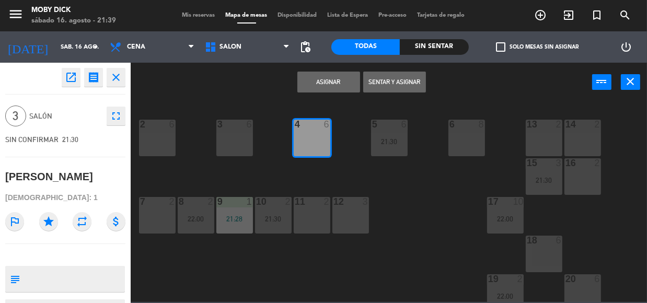
click at [379, 86] on button "Sentar y Asignar" at bounding box center [394, 82] width 63 height 21
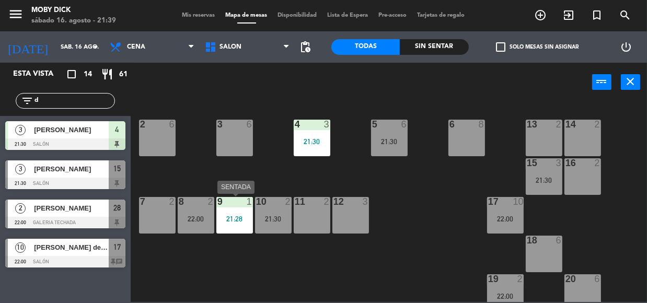
click at [241, 220] on div "21:28" at bounding box center [235, 218] width 37 height 7
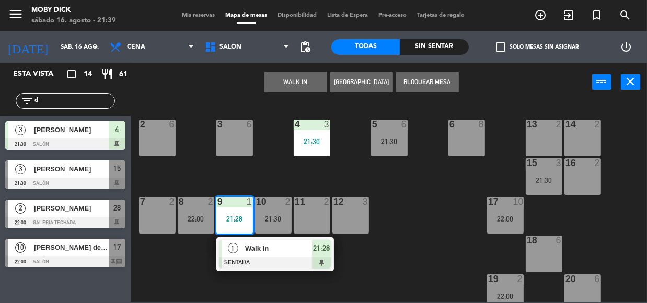
click at [284, 178] on div "14 2 13 2 6 8 5 6 21:30 4 3 21:30 3 6 2 6 16 2 15 3 21:30 17 10 22:00 12 3 11 2…" at bounding box center [392, 201] width 510 height 201
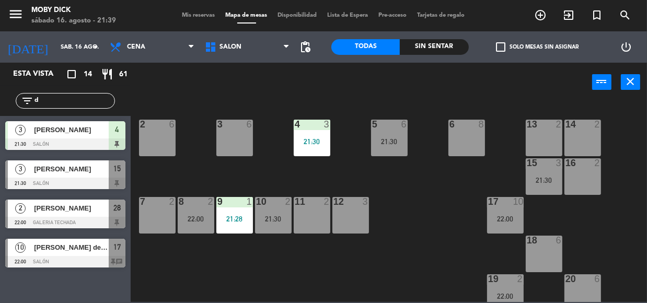
click at [207, 203] on div "2" at bounding box center [213, 201] width 17 height 9
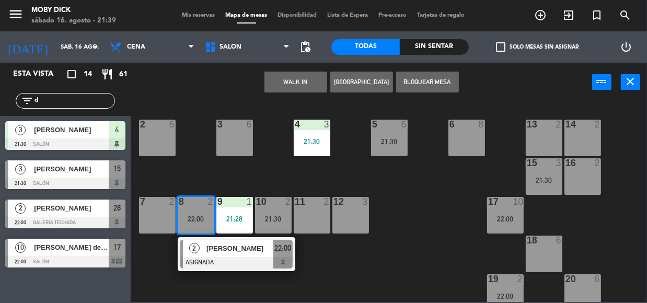
click at [242, 183] on div "14 2 13 2 6 8 5 6 21:30 4 3 21:30 3 6 2 6 16 2 15 3 21:30 17 10 22:00 12 3 11 2…" at bounding box center [392, 201] width 510 height 201
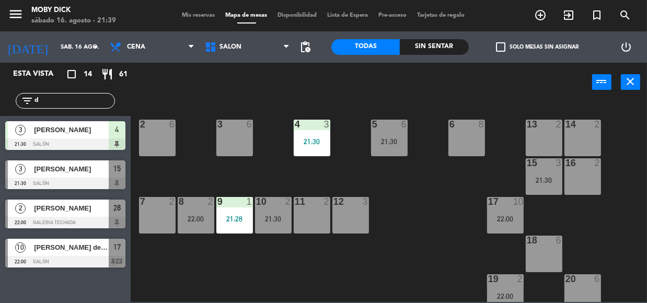
click at [272, 223] on div "10 2 21:30" at bounding box center [273, 215] width 37 height 37
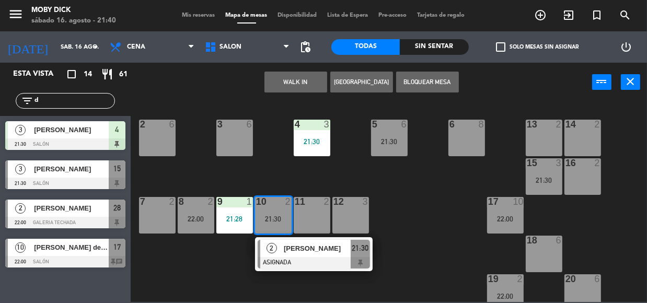
click at [287, 176] on div "14 2 13 2 6 8 5 6 21:30 4 3 21:30 3 6 2 6 16 2 15 3 21:30 17 10 22:00 12 3 11 2…" at bounding box center [392, 201] width 510 height 201
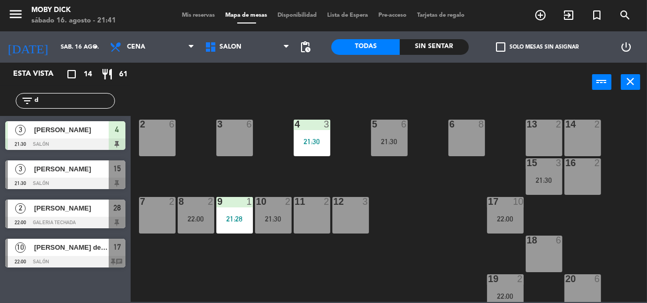
drag, startPoint x: 90, startPoint y: 99, endPoint x: 38, endPoint y: 106, distance: 52.2
click at [38, 106] on input "d" at bounding box center [73, 101] width 81 height 12
drag, startPoint x: 30, startPoint y: 100, endPoint x: -1, endPoint y: 102, distance: 30.4
click at [0, 102] on html "close × Moby Dick × chrome_reader_mode Listado de Reservas account_box Clientes…" at bounding box center [323, 151] width 647 height 303
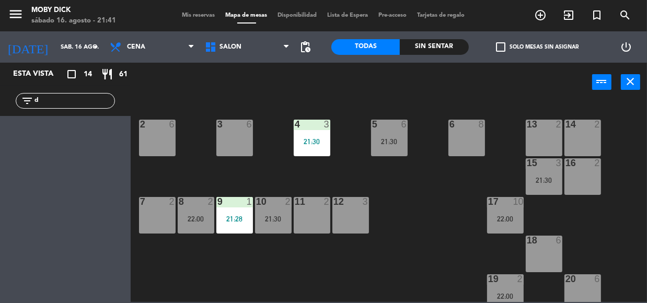
type input "q"
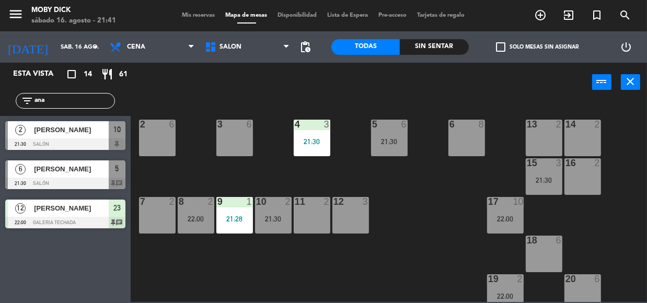
type input "ana"
click at [72, 146] on div at bounding box center [65, 145] width 120 height 12
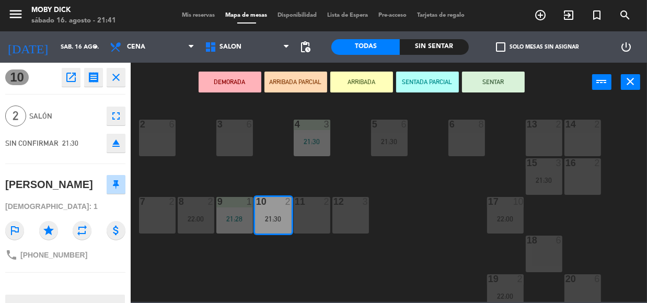
click at [521, 87] on button "SENTAR" at bounding box center [493, 82] width 63 height 21
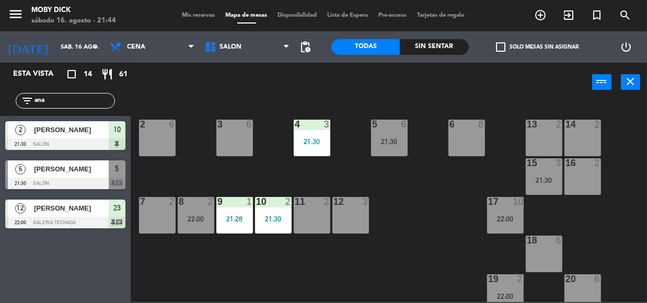
click at [51, 98] on input "ana" at bounding box center [73, 101] width 81 height 12
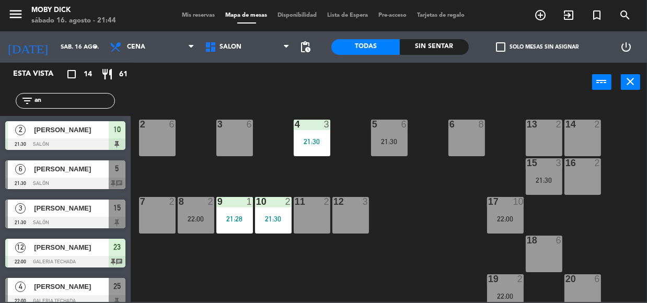
type input "a"
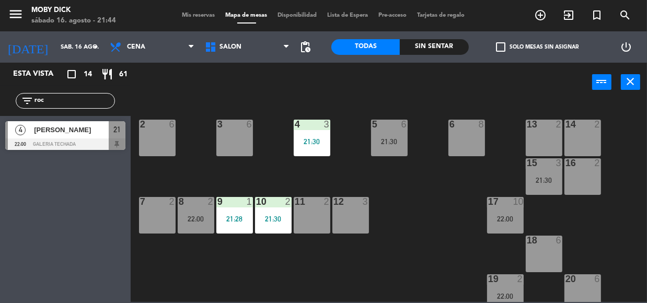
type input "roc"
click at [81, 135] on span "[PERSON_NAME]" at bounding box center [71, 129] width 75 height 11
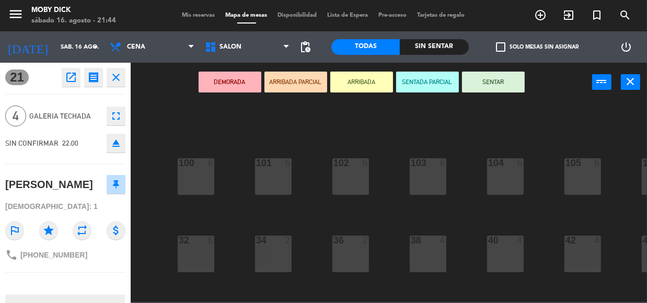
click at [520, 80] on button "SENTAR" at bounding box center [493, 82] width 63 height 21
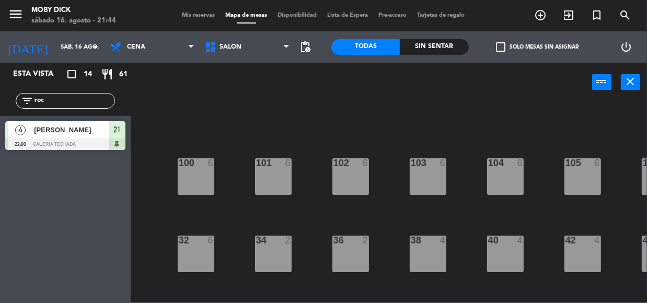
click at [520, 80] on div "power_input close" at bounding box center [362, 83] width 462 height 40
click at [473, 168] on div "100 6 101 6 102 6 103 6 104 6 105 6 107 6 32 6 34 2 36 2 38 4 40 4 43 4 42 4 35…" at bounding box center [392, 201] width 510 height 201
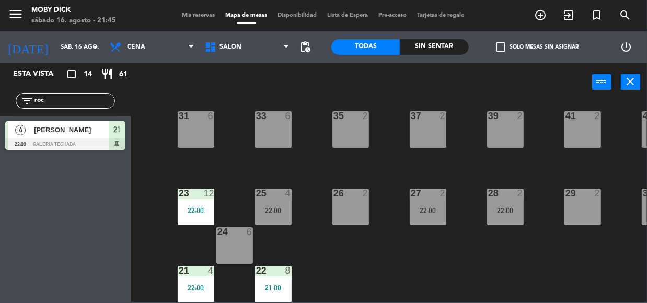
scroll to position [208, 0]
click at [69, 95] on input "roc" at bounding box center [73, 101] width 81 height 12
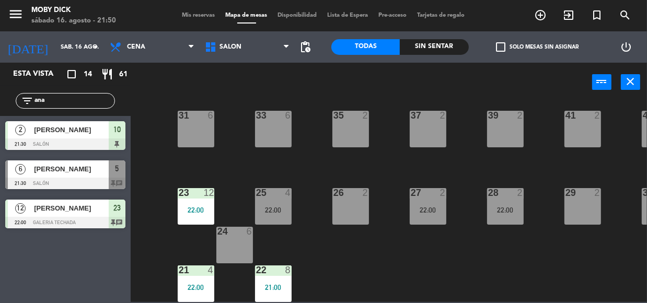
type input "ana"
click at [193, 15] on div "menu Moby [PERSON_NAME][DATE] 16. agosto - 21:50 Mis reservas Mapa de mesas Dis…" at bounding box center [323, 15] width 647 height 31
click at [193, 15] on span "Mis reservas" at bounding box center [198, 16] width 43 height 6
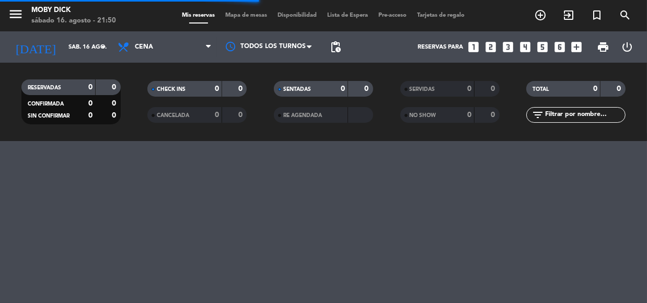
click at [253, 13] on span "Mapa de mesas" at bounding box center [247, 16] width 52 height 6
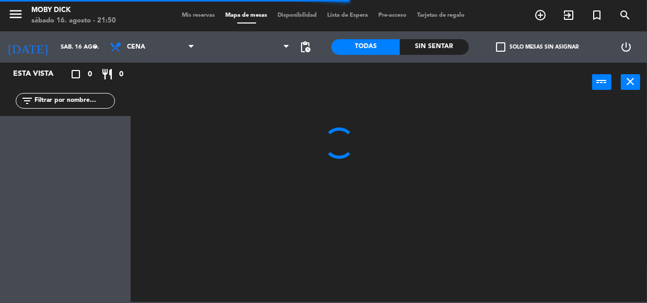
click at [243, 15] on span "Mapa de mesas" at bounding box center [247, 16] width 52 height 6
click at [245, 64] on div "power_input close" at bounding box center [362, 83] width 462 height 40
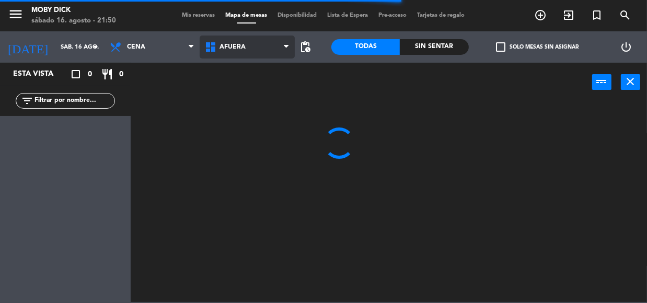
click at [264, 46] on span "AFUERA" at bounding box center [247, 47] width 95 height 23
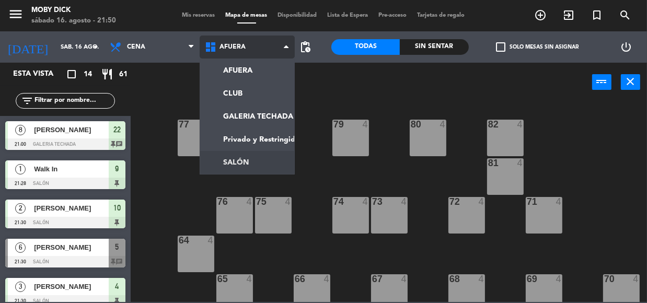
click at [254, 168] on ng-component "menu Moby [PERSON_NAME][DATE] 16. agosto - 21:50 Mis reservas Mapa de mesas Dis…" at bounding box center [323, 151] width 647 height 302
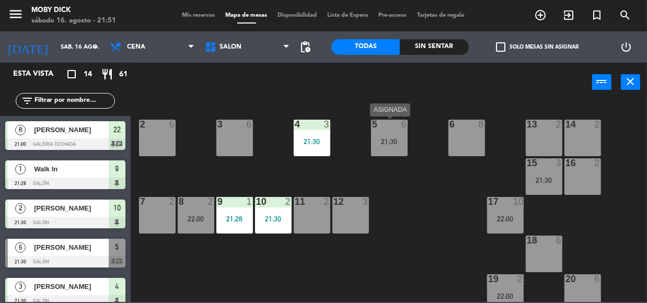
click at [391, 140] on div "21:30" at bounding box center [389, 141] width 37 height 7
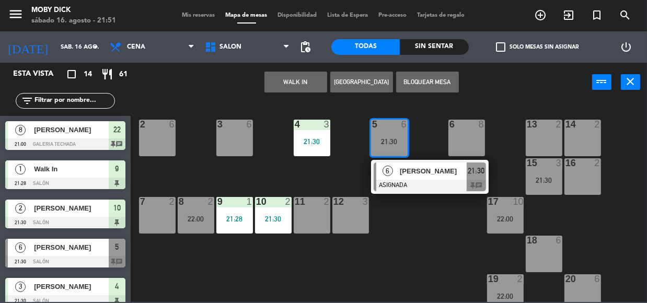
click at [544, 243] on div at bounding box center [544, 240] width 17 height 9
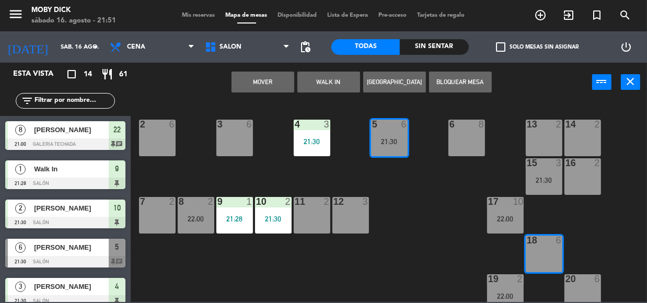
click at [275, 81] on button "Mover" at bounding box center [263, 82] width 63 height 21
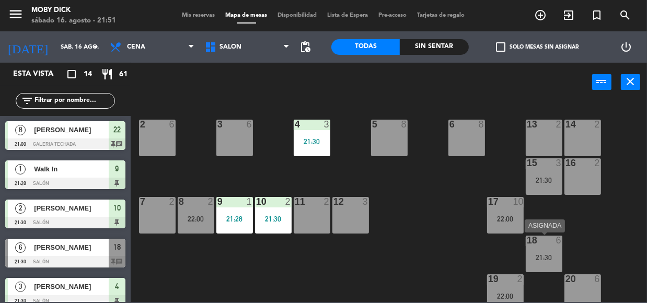
click at [541, 246] on div "18 6 21:30" at bounding box center [544, 254] width 37 height 37
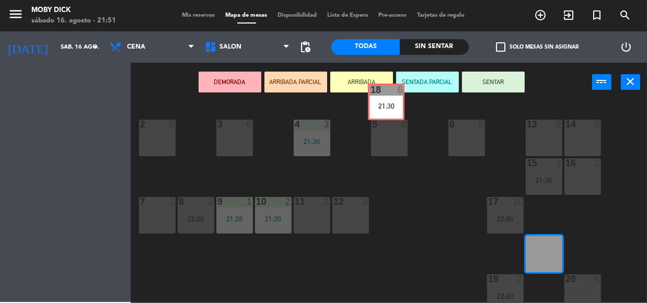
drag, startPoint x: 541, startPoint y: 246, endPoint x: 380, endPoint y: 92, distance: 222.3
click at [380, 92] on div "DEMORADA ARRIBADA PARCIAL ARRIBADA SENTADA PARCIAL SENTAR power_input close 14 …" at bounding box center [323, 183] width 647 height 240
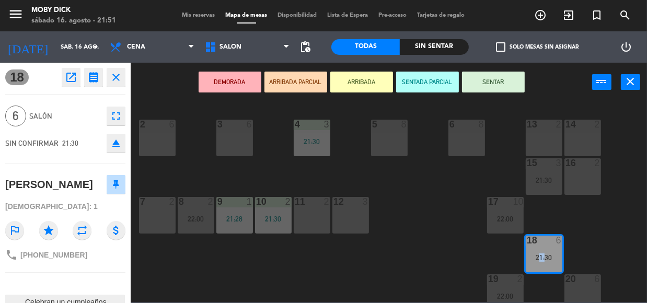
click at [506, 77] on button "SENTAR" at bounding box center [493, 82] width 63 height 21
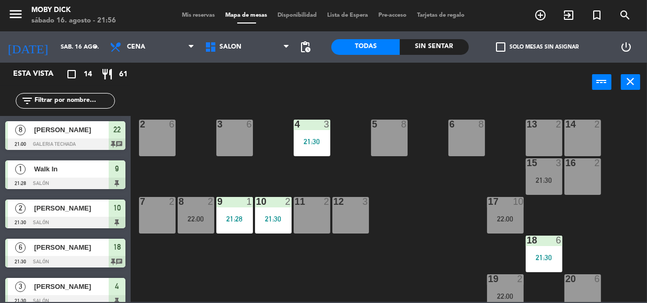
click at [62, 101] on input "text" at bounding box center [73, 101] width 81 height 12
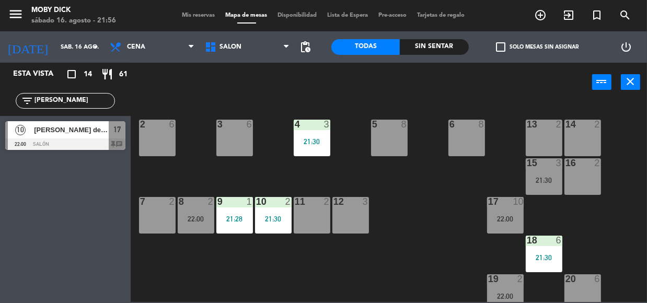
type input "[PERSON_NAME]"
click at [60, 136] on div "[PERSON_NAME] de la [PERSON_NAME]" at bounding box center [71, 129] width 76 height 17
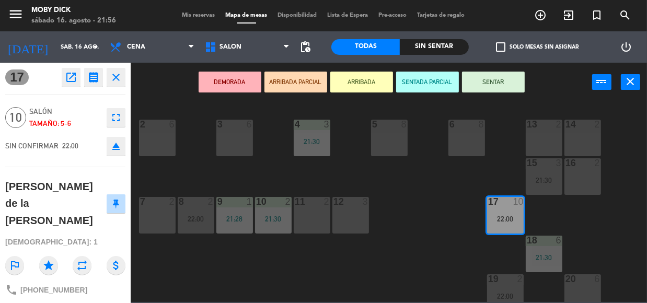
click at [496, 87] on button "SENTAR" at bounding box center [493, 82] width 63 height 21
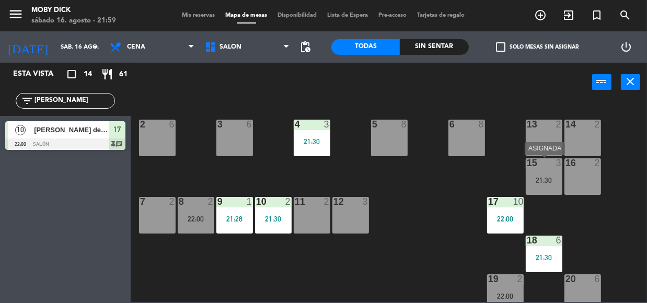
click at [548, 183] on div "21:30" at bounding box center [544, 180] width 37 height 7
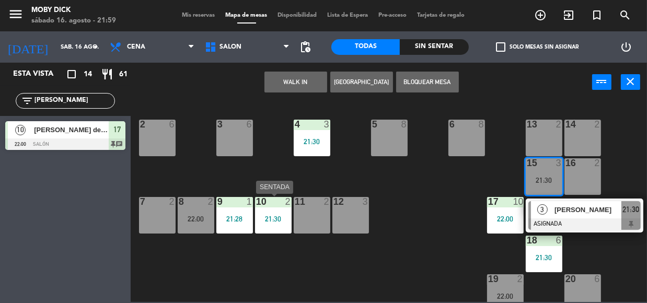
click at [271, 210] on div "10 2 21:30" at bounding box center [273, 215] width 37 height 37
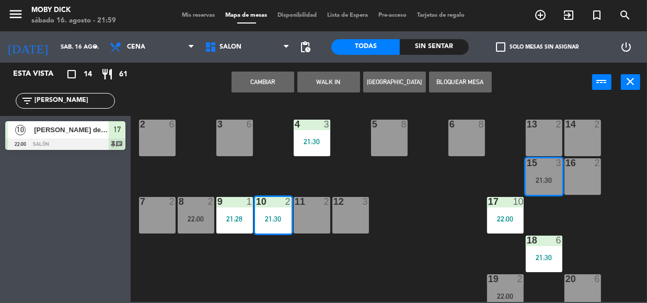
click at [254, 81] on button "Cambiar" at bounding box center [263, 82] width 63 height 21
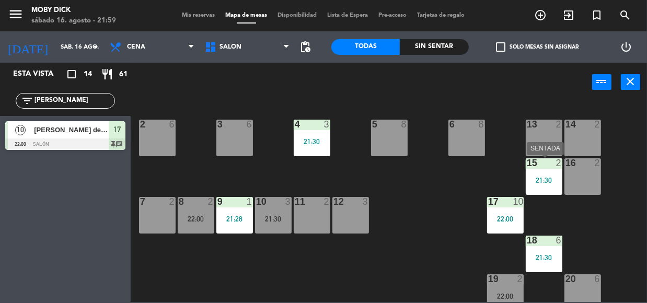
click at [541, 184] on div "21:30" at bounding box center [544, 180] width 37 height 7
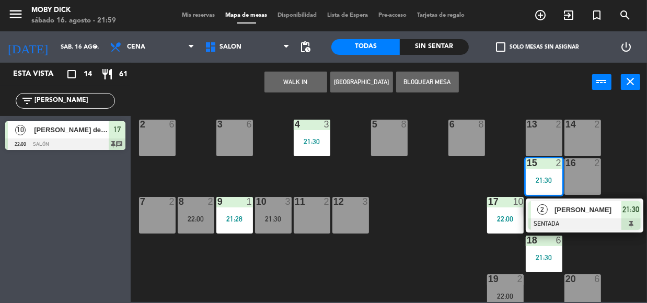
click at [475, 180] on div "14 2 13 2 6 8 5 8 4 3 21:30 3 6 2 6 16 2 15 2 21:30 2 [PERSON_NAME] SENTADA 21:…" at bounding box center [392, 201] width 510 height 201
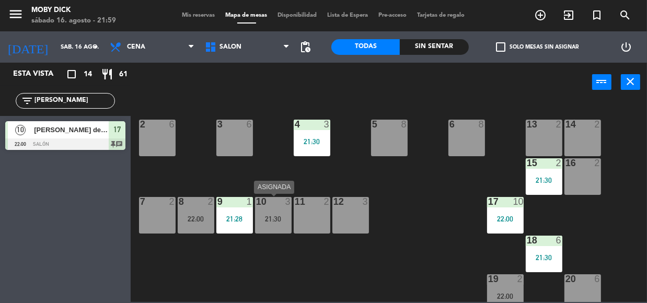
click at [267, 224] on div "10 3 21:30" at bounding box center [273, 215] width 37 height 37
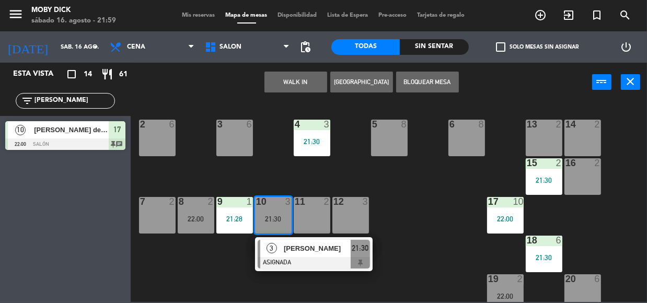
click at [312, 204] on div at bounding box center [311, 201] width 17 height 9
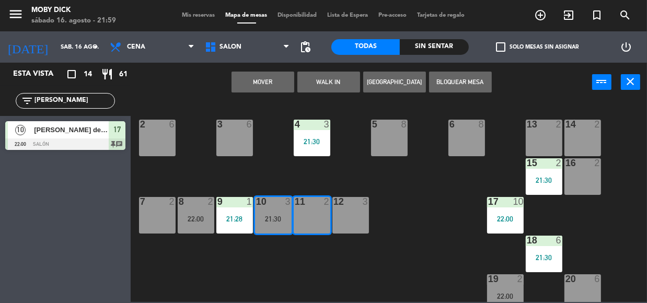
click at [272, 73] on button "Mover" at bounding box center [263, 82] width 63 height 21
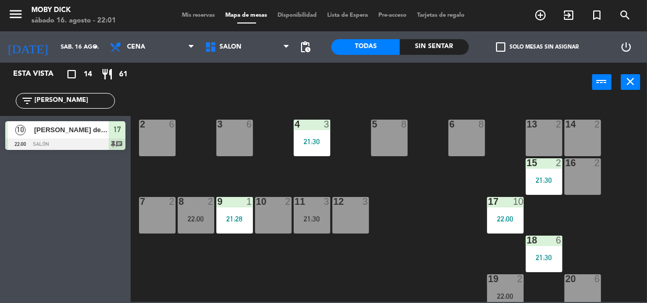
drag, startPoint x: 76, startPoint y: 99, endPoint x: 12, endPoint y: 107, distance: 64.3
click at [12, 107] on div "filter_list [PERSON_NAME]" at bounding box center [65, 101] width 131 height 30
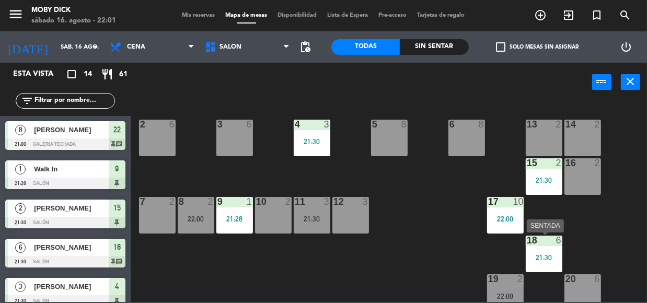
click at [539, 246] on div "18 6 21:30" at bounding box center [544, 254] width 37 height 37
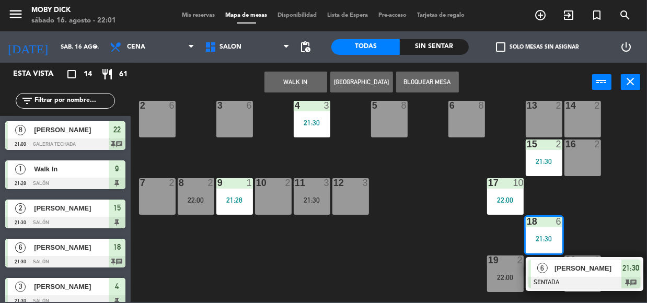
scroll to position [38, 0]
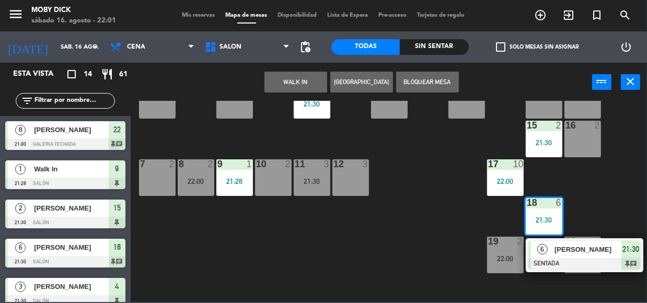
click at [552, 246] on div "6" at bounding box center [542, 249] width 22 height 17
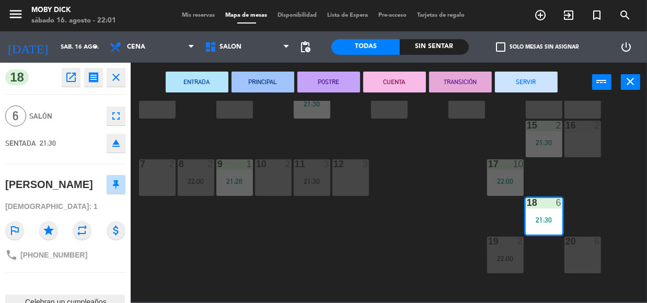
click at [114, 284] on div at bounding box center [65, 283] width 120 height 7
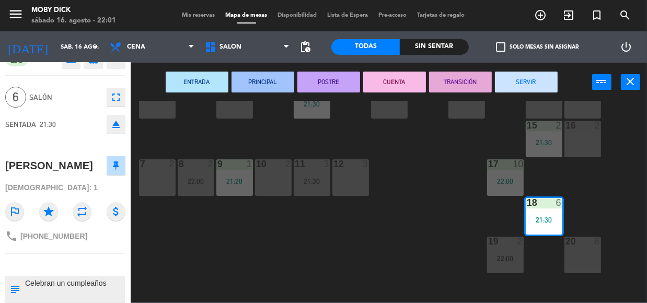
scroll to position [56, 0]
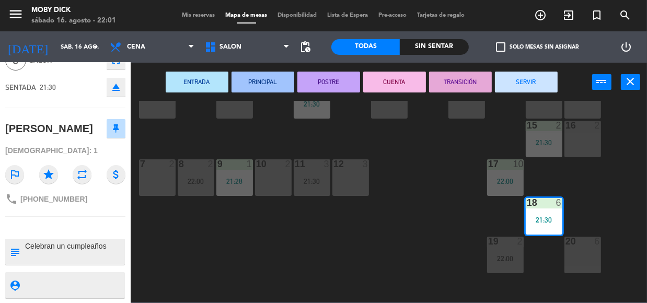
click at [195, 238] on div "14 2 13 2 6 8 5 8 4 3 21:30 3 6 2 6 16 2 15 2 21:30 17 10 22:00 12 3 11 3 21:30…" at bounding box center [392, 201] width 510 height 201
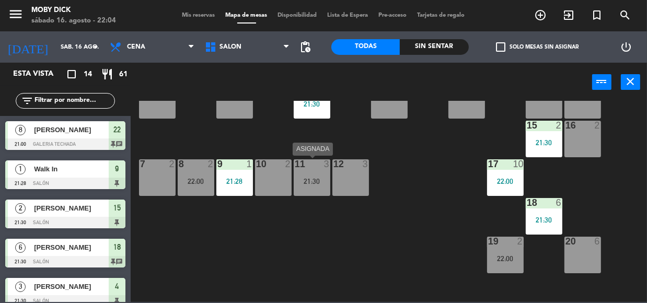
click at [313, 171] on div "11 3 21:30" at bounding box center [312, 178] width 37 height 37
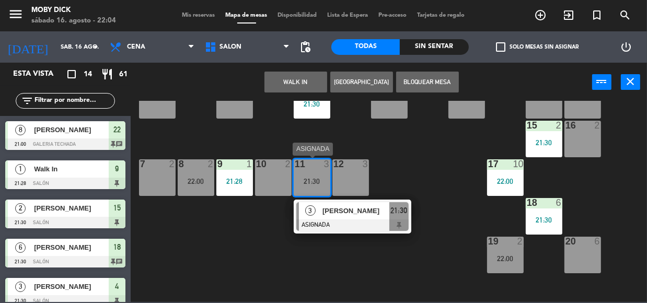
click at [339, 219] on div "[PERSON_NAME]" at bounding box center [356, 210] width 68 height 17
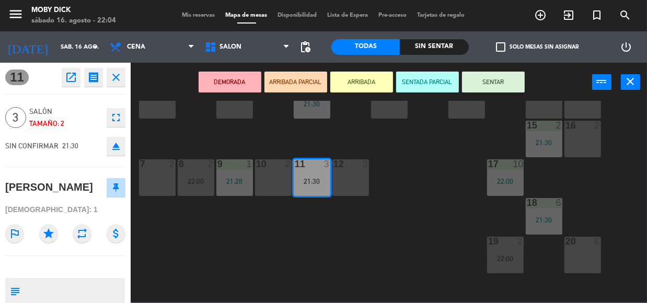
click at [339, 219] on div "14 2 13 2 6 8 5 8 4 3 21:30 3 6 2 6 16 2 15 2 21:30 17 10 22:00 12 3 11 3 21:30…" at bounding box center [392, 201] width 510 height 201
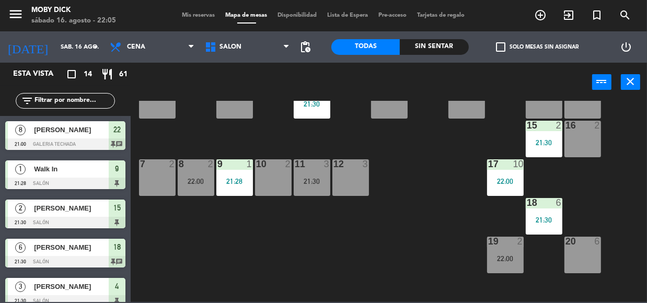
click at [54, 99] on input "text" at bounding box center [73, 101] width 81 height 12
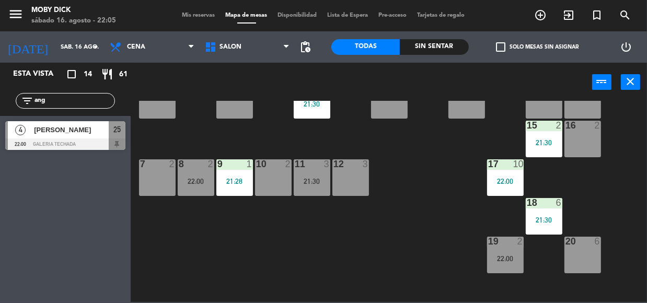
type input "ang"
click at [86, 136] on div "[PERSON_NAME]" at bounding box center [71, 129] width 76 height 17
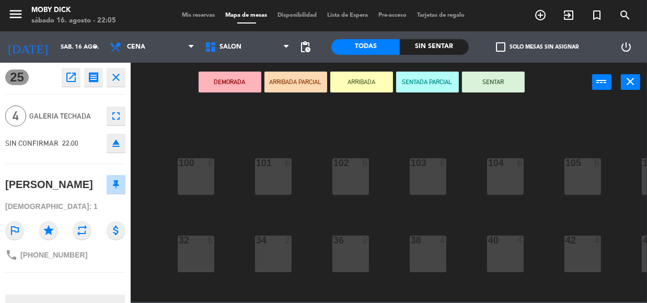
click at [505, 87] on button "SENTAR" at bounding box center [493, 82] width 63 height 21
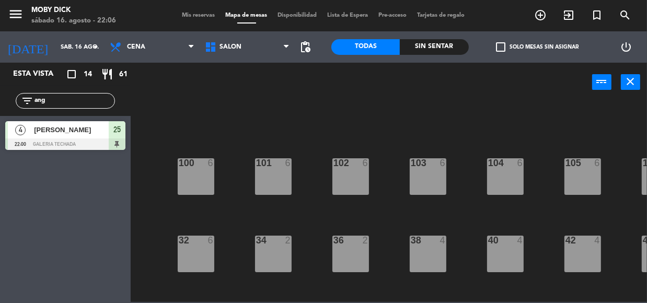
click at [73, 99] on input "ang" at bounding box center [73, 101] width 81 height 12
drag, startPoint x: 73, startPoint y: 99, endPoint x: 0, endPoint y: 103, distance: 73.3
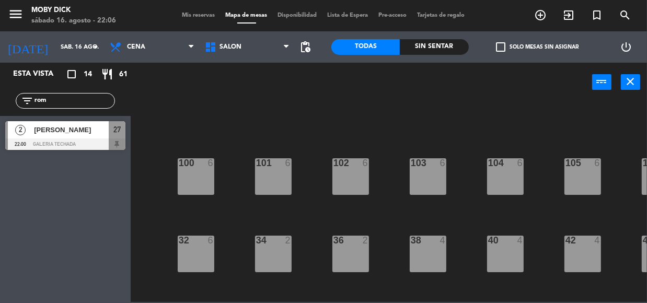
click at [0, 103] on div "filter_list rom" at bounding box center [65, 101] width 131 height 30
type input "rom"
click at [70, 143] on div at bounding box center [65, 145] width 120 height 12
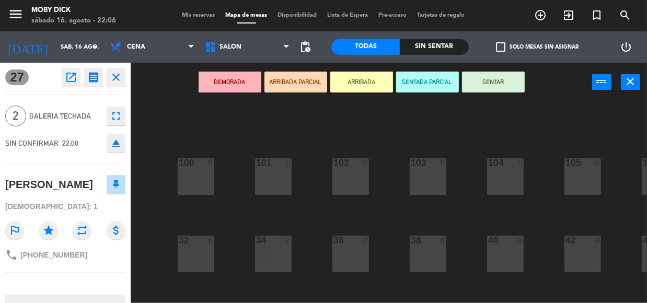
click at [502, 90] on button "SENTAR" at bounding box center [493, 82] width 63 height 21
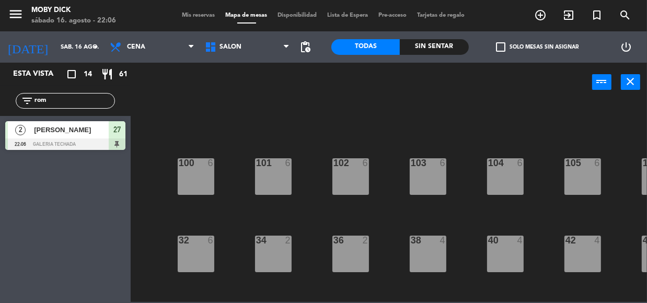
drag, startPoint x: -1, startPoint y: 92, endPoint x: -1, endPoint y: 103, distance: 11.0
click at [0, 103] on html "close × Moby Dick × chrome_reader_mode Listado de Reservas account_box Clientes…" at bounding box center [323, 151] width 647 height 303
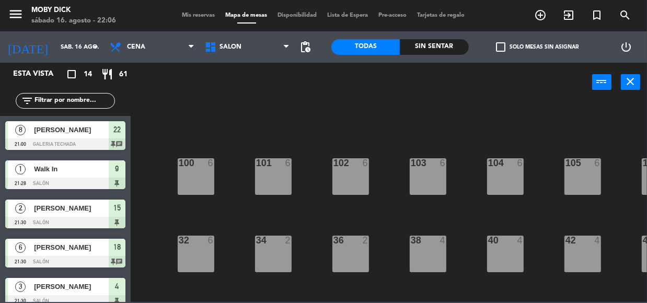
click at [225, 157] on div "100 6 101 6 102 6 103 6 104 6 105 6 107 6 32 6 34 2 36 2 38 4 40 4 43 4 42 4 35…" at bounding box center [392, 201] width 510 height 201
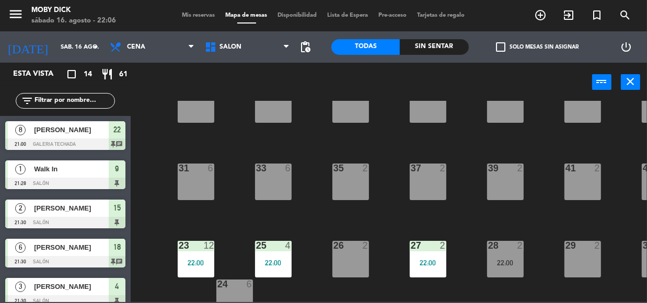
scroll to position [208, 0]
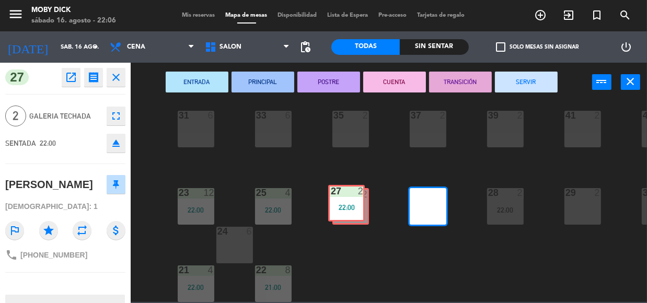
drag, startPoint x: 422, startPoint y: 203, endPoint x: 340, endPoint y: 206, distance: 81.6
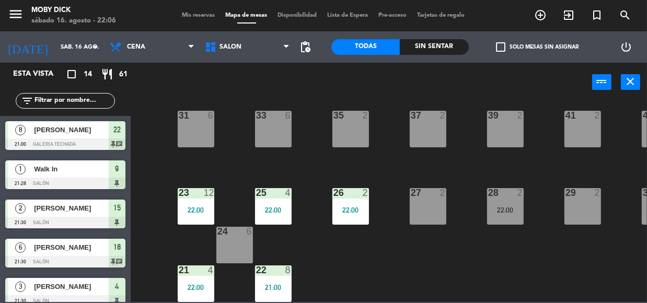
scroll to position [157, 0]
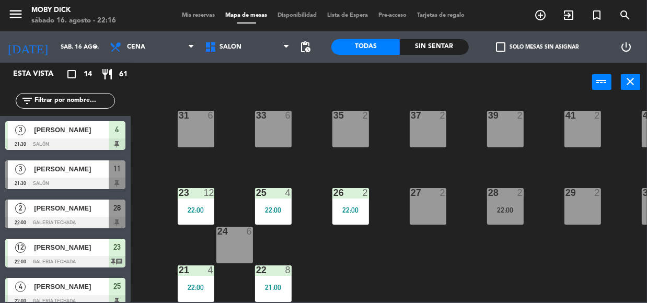
click at [82, 101] on input "text" at bounding box center [73, 101] width 81 height 12
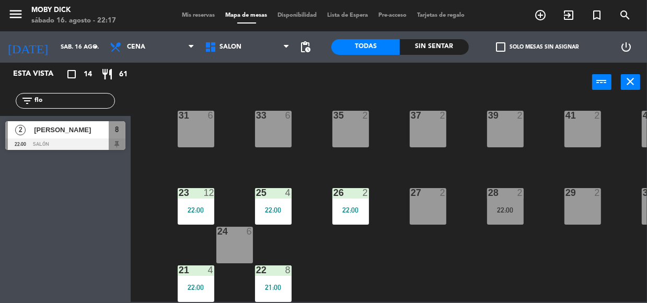
type input "flo"
click at [82, 173] on div "Esta vista crop_square 14 restaurant 61 filter_list flo 2 [PERSON_NAME] 22:00 S…" at bounding box center [65, 183] width 131 height 241
drag, startPoint x: 56, startPoint y: 120, endPoint x: 59, endPoint y: 126, distance: 6.8
click at [59, 126] on div "2 [PERSON_NAME] 22:00 SALÓN 8" at bounding box center [65, 135] width 131 height 39
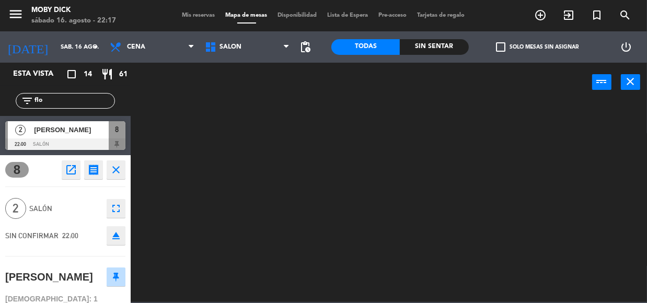
click at [60, 195] on div "2 SALÓN fullscreen" at bounding box center [65, 209] width 120 height 28
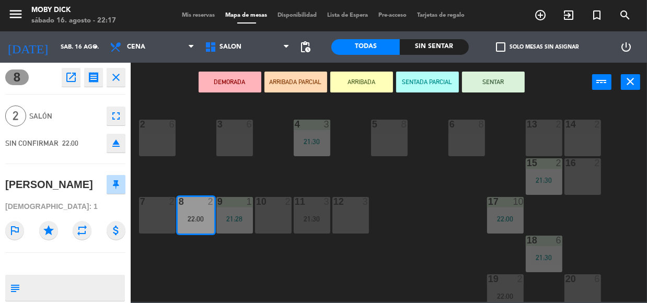
click at [492, 89] on button "SENTAR" at bounding box center [493, 82] width 63 height 21
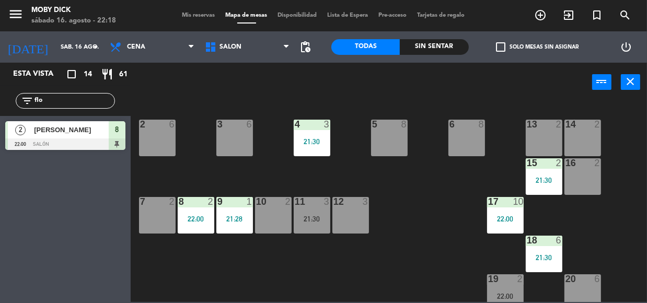
click at [277, 217] on div "10 2" at bounding box center [273, 215] width 37 height 37
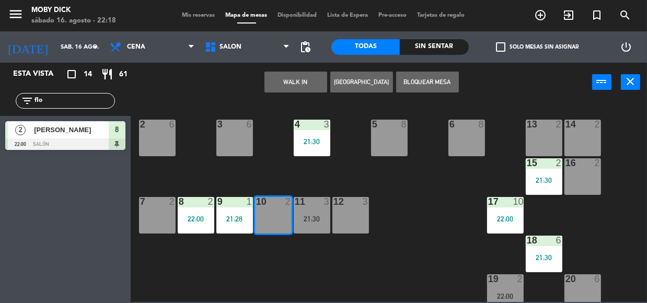
click at [299, 75] on button "WALK IN" at bounding box center [296, 82] width 63 height 21
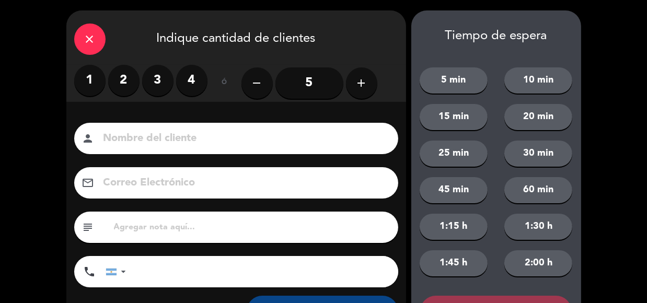
click at [115, 68] on label "2" at bounding box center [123, 80] width 31 height 31
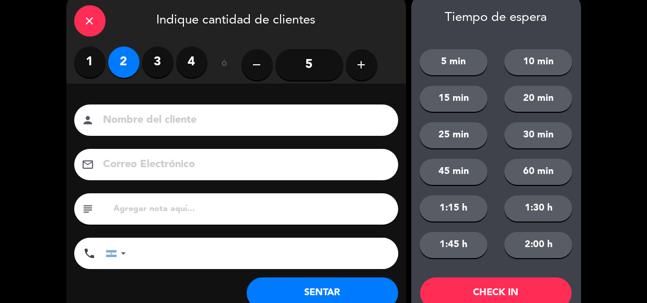
scroll to position [19, 0]
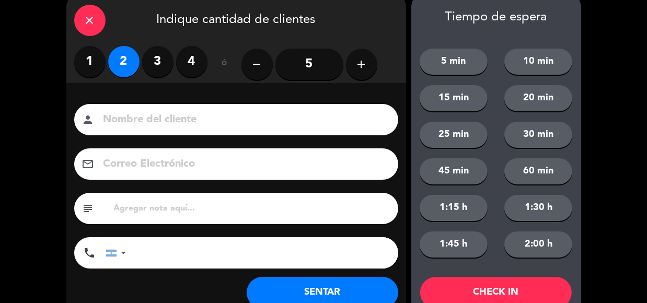
click at [345, 290] on button "SENTAR" at bounding box center [323, 292] width 152 height 31
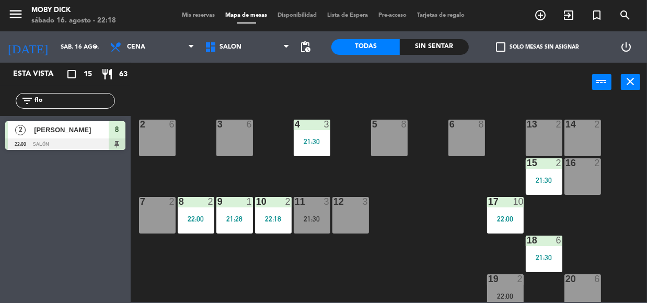
click at [190, 15] on span "Mis reservas" at bounding box center [198, 16] width 43 height 6
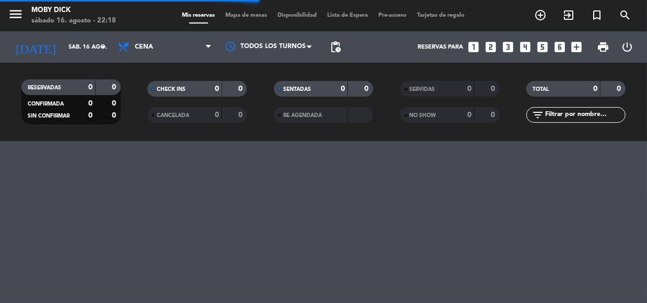
click at [594, 119] on input "text" at bounding box center [584, 115] width 81 height 12
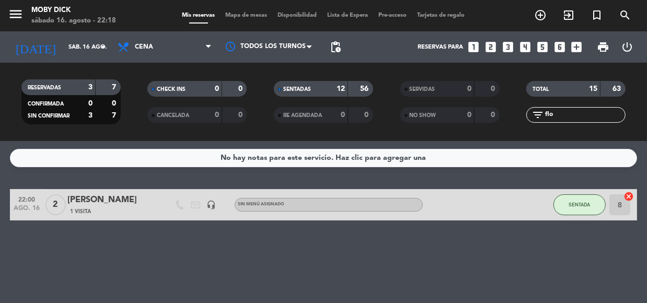
type input "flo"
click at [629, 195] on icon "cancel" at bounding box center [629, 196] width 10 height 10
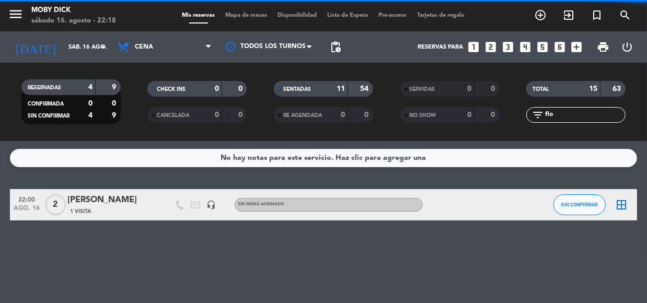
click at [247, 21] on div "menu Moby [PERSON_NAME][DATE] 16. agosto - 22:18 Mis reservas Mapa de mesas Dis…" at bounding box center [323, 15] width 647 height 31
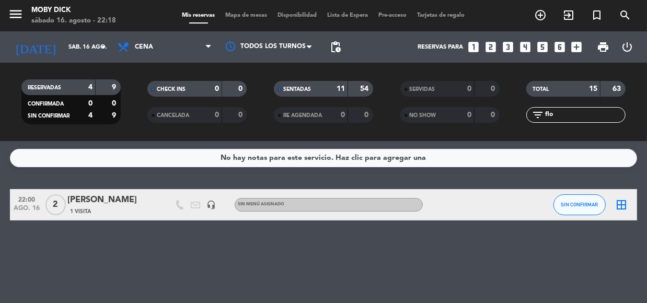
click at [247, 18] on span "Mapa de mesas" at bounding box center [247, 16] width 52 height 6
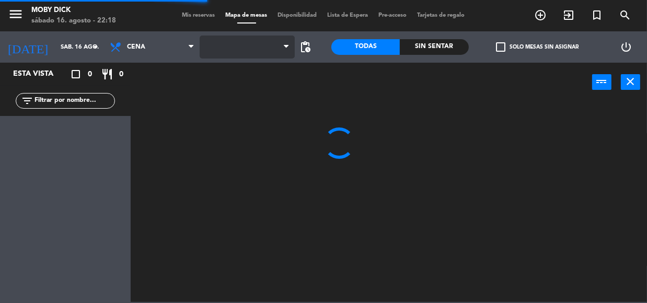
click at [265, 47] on span at bounding box center [247, 47] width 95 height 23
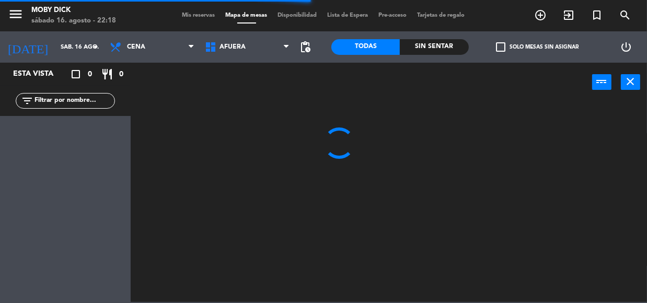
click at [265, 47] on span "AFUERA" at bounding box center [247, 47] width 95 height 23
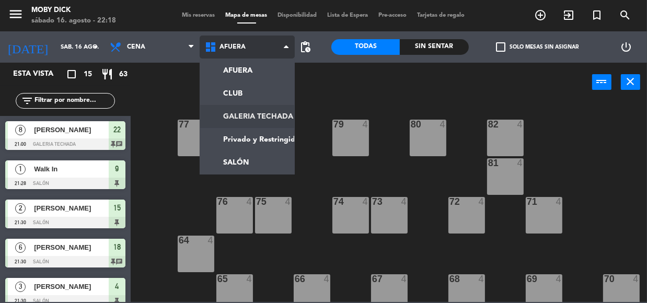
click at [265, 116] on ng-component "menu Moby [PERSON_NAME][DATE] 16. agosto - 22:18 Mis reservas Mapa de mesas Dis…" at bounding box center [323, 151] width 647 height 302
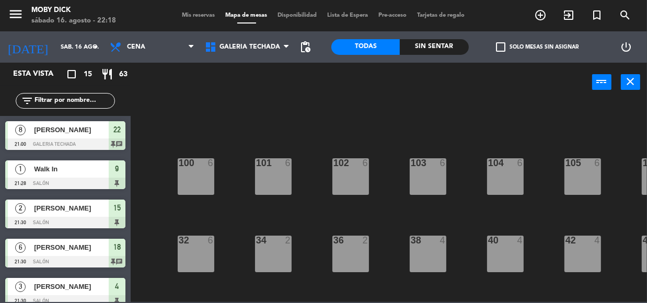
click at [391, 188] on div "100 6 101 6 102 6 103 6 104 6 105 6 107 6 32 6 34 2 36 2 38 4 40 4 43 4 42 4 35…" at bounding box center [392, 201] width 510 height 201
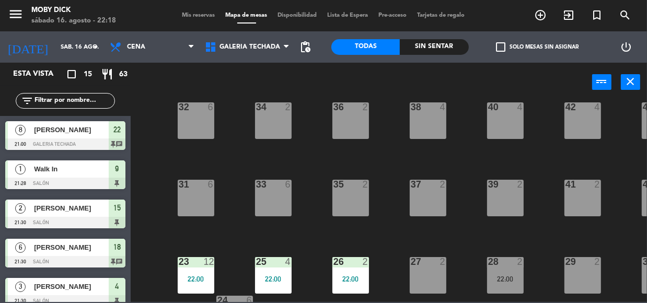
scroll to position [208, 0]
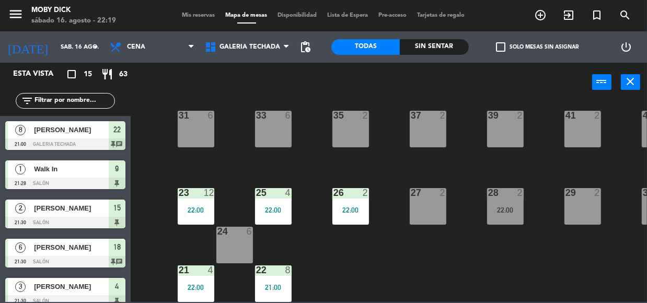
click at [412, 188] on div "27" at bounding box center [411, 192] width 1 height 9
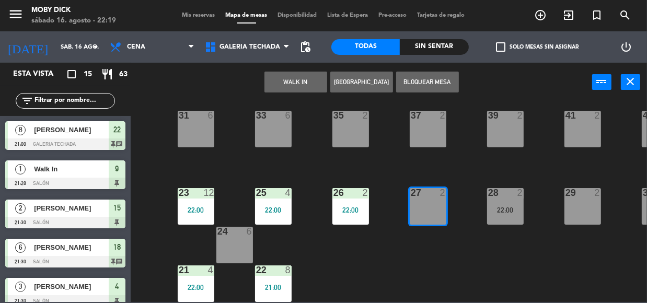
click at [87, 100] on input "text" at bounding box center [73, 101] width 81 height 12
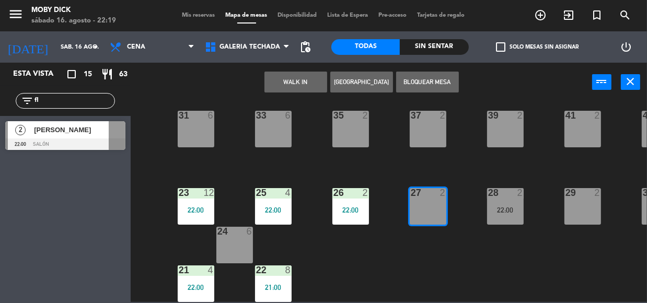
type input "fl"
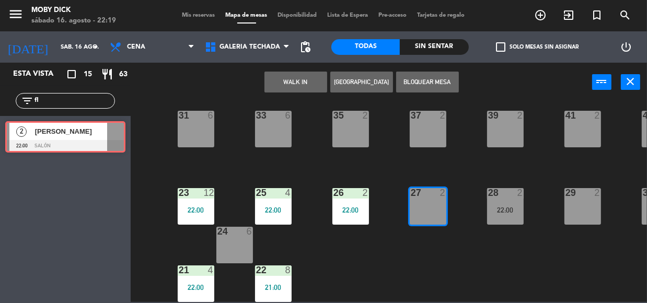
click at [47, 131] on div "2 [PERSON_NAME] 22:00 SALÓN 2 [PERSON_NAME] 22:00 SALÓN" at bounding box center [65, 137] width 131 height 42
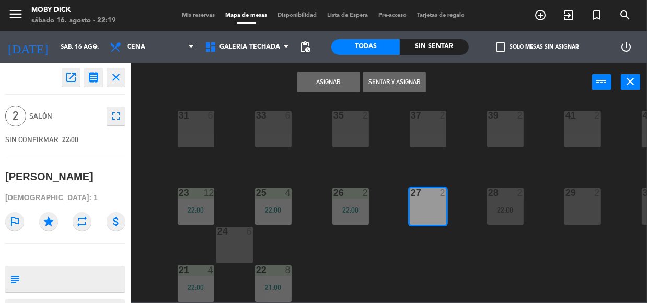
click at [383, 77] on button "Sentar y Asignar" at bounding box center [394, 82] width 63 height 21
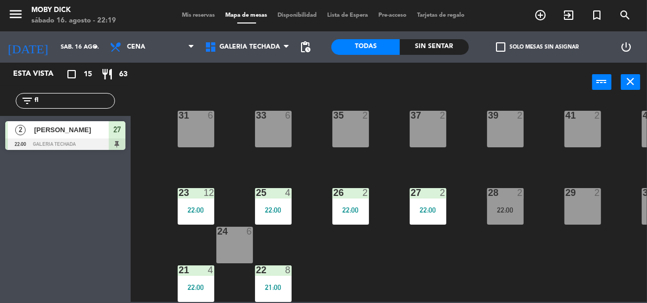
click at [61, 101] on input "fl" at bounding box center [73, 101] width 81 height 12
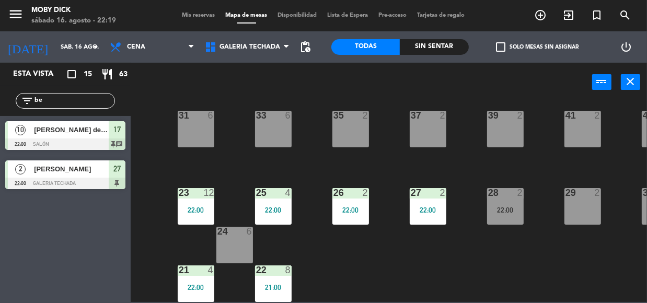
type input "be"
click at [60, 206] on div "Esta vista crop_square 15 restaurant 63 filter_list be 10 [PERSON_NAME] de [GEO…" at bounding box center [65, 183] width 131 height 241
click at [71, 104] on input "be" at bounding box center [73, 101] width 81 height 12
click at [38, 168] on span "[PERSON_NAME]" at bounding box center [71, 169] width 75 height 11
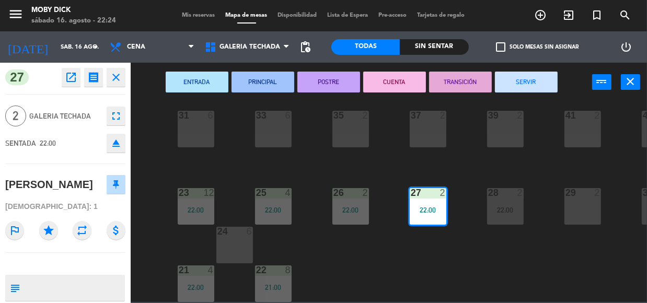
click at [117, 78] on icon "close" at bounding box center [116, 77] width 13 height 13
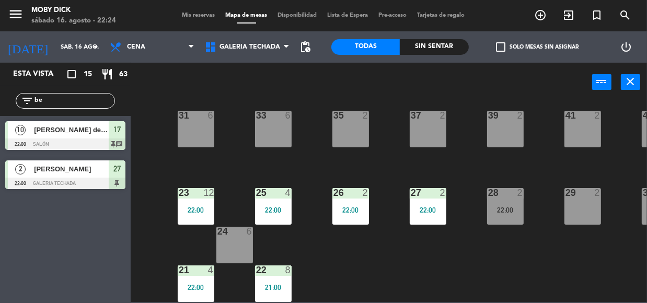
click at [65, 96] on input "be" at bounding box center [73, 101] width 81 height 12
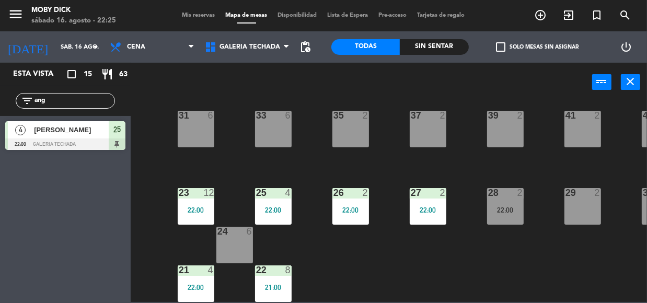
type input "ang"
click at [227, 158] on div "100 6 101 6 102 6 103 6 104 6 105 6 107 6 32 6 34 2 36 2 38 4 40 4 43 4 42 4 35…" at bounding box center [392, 201] width 510 height 201
click at [299, 179] on div "100 6 101 6 102 6 103 6 104 6 105 6 107 6 32 6 34 2 36 2 38 4 40 4 43 4 42 4 35…" at bounding box center [392, 201] width 510 height 201
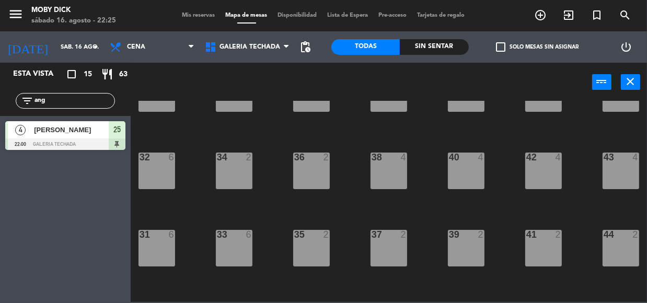
scroll to position [76, 39]
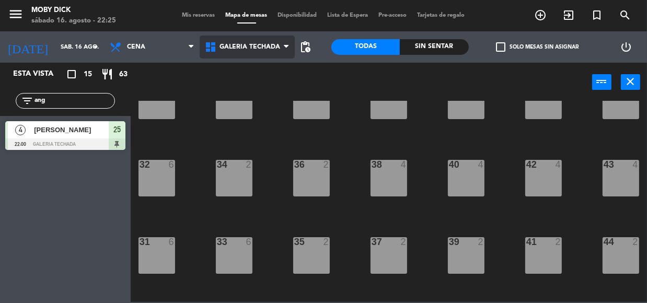
click at [272, 41] on span "GALERIA TECHADA" at bounding box center [247, 47] width 95 height 23
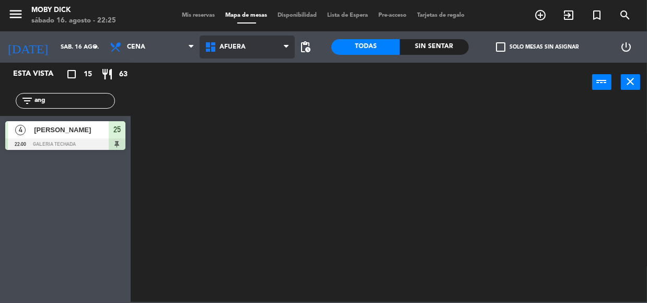
click at [219, 78] on ng-component "menu Moby [PERSON_NAME][DATE] 16. agosto - 22:25 Mis reservas Mapa de mesas Dis…" at bounding box center [323, 151] width 647 height 302
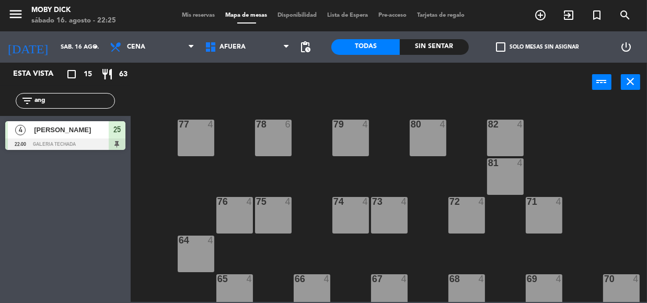
click at [223, 88] on div "power_input close" at bounding box center [362, 83] width 462 height 40
click at [157, 178] on div "77 4 78 6 82 4 80 4 79 4 81 4 73 4 74 4 72 4 75 4 76 4 71 4 64 4 68 4 69 4 70 4…" at bounding box center [392, 201] width 510 height 201
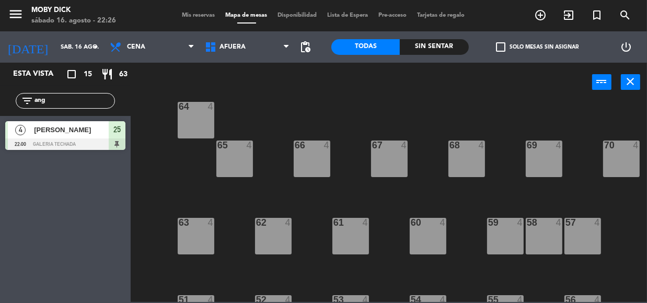
scroll to position [246, 0]
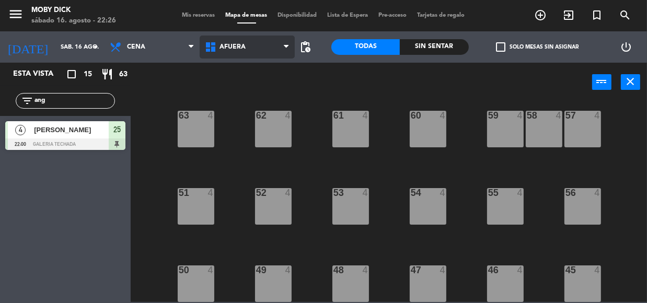
click at [242, 36] on span "AFUERA" at bounding box center [247, 47] width 95 height 23
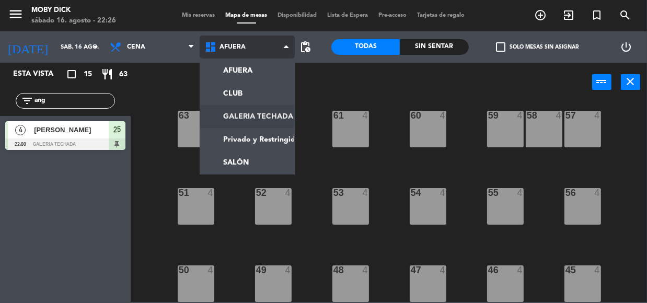
scroll to position [0, 0]
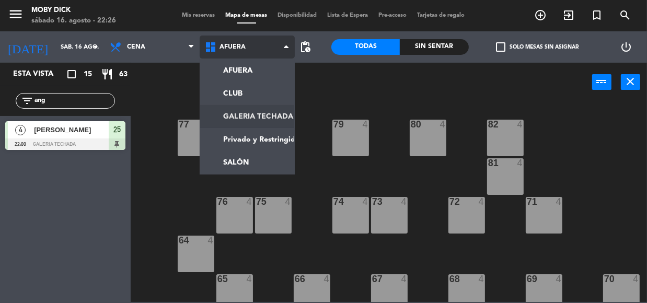
click at [243, 111] on ng-component "menu Moby [PERSON_NAME][DATE] 16. agosto - 22:26 Mis reservas Mapa de mesas Dis…" at bounding box center [323, 151] width 647 height 302
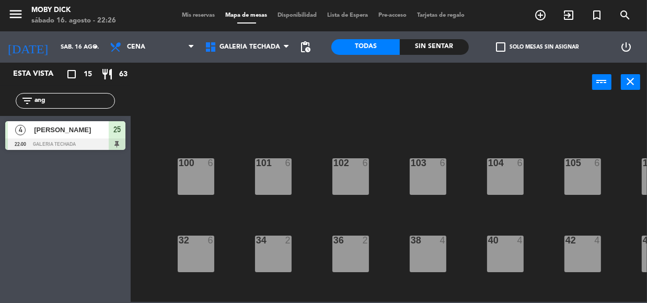
click at [373, 171] on div "100 6 101 6 102 6 103 6 104 6 105 6 107 6 32 6 34 2 36 2 38 4 40 4 43 4 42 4 35…" at bounding box center [392, 201] width 510 height 201
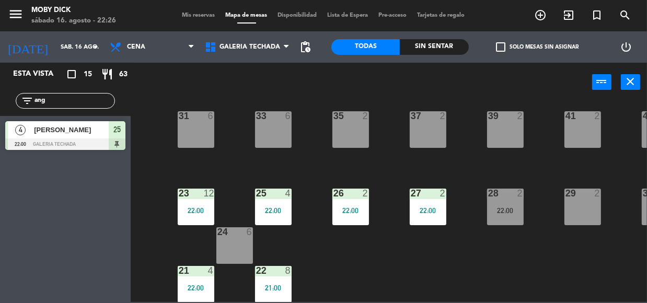
scroll to position [208, 0]
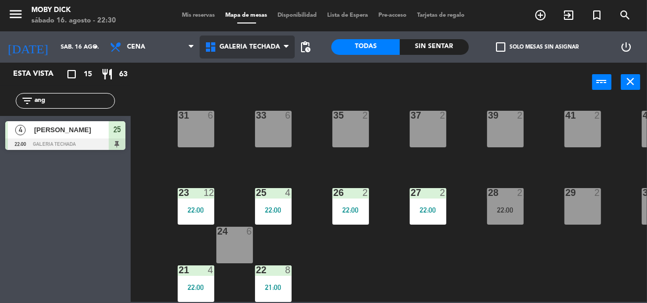
click at [261, 41] on span "GALERIA TECHADA" at bounding box center [247, 47] width 95 height 23
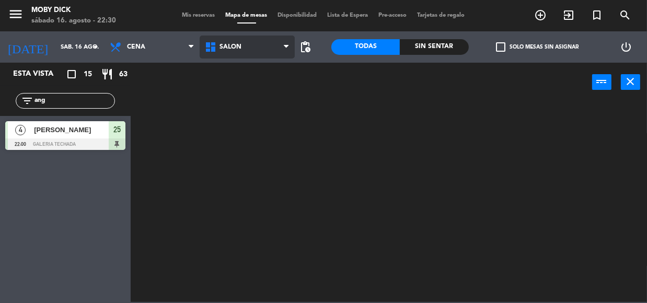
scroll to position [0, 0]
click at [236, 162] on ng-component "menu Moby [PERSON_NAME][DATE] 16. agosto - 22:30 Mis reservas Mapa de mesas Dis…" at bounding box center [323, 151] width 647 height 302
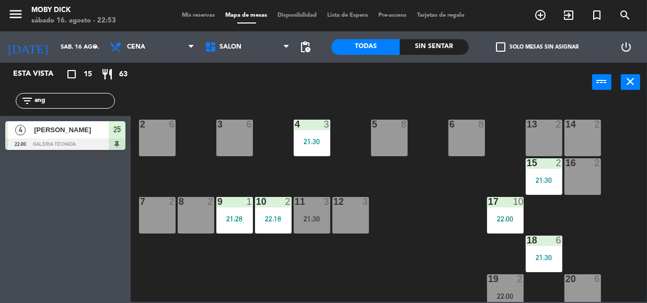
click at [63, 106] on input "ang" at bounding box center [73, 101] width 81 height 12
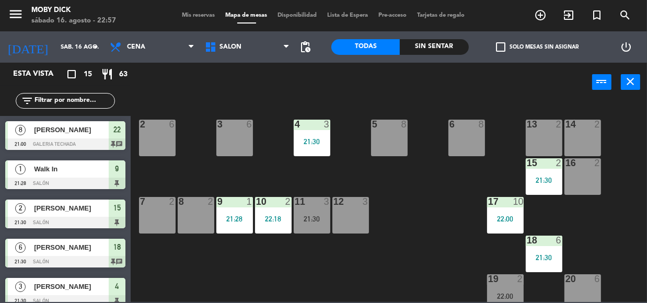
click at [204, 219] on div "8 2" at bounding box center [196, 215] width 37 height 37
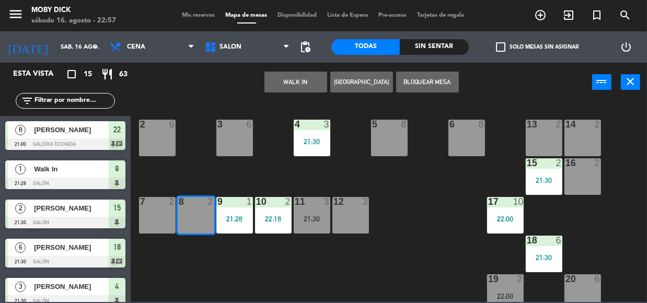
click at [305, 75] on button "WALK IN" at bounding box center [296, 82] width 63 height 21
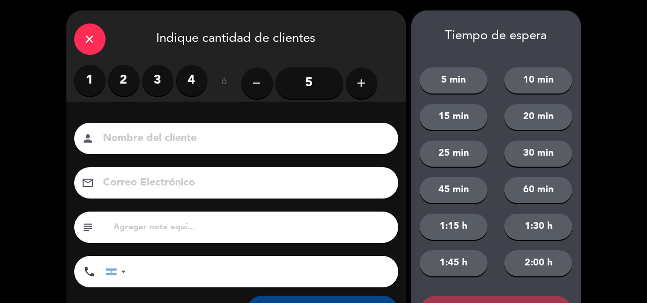
click at [120, 79] on label "2" at bounding box center [123, 80] width 31 height 31
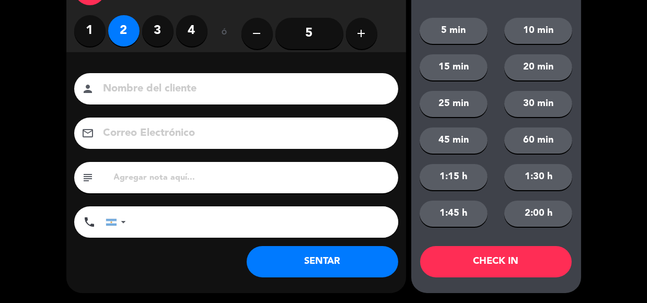
scroll to position [50, 0]
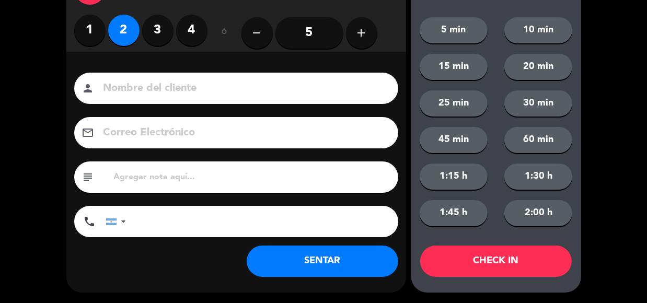
click at [310, 251] on button "SENTAR" at bounding box center [323, 261] width 152 height 31
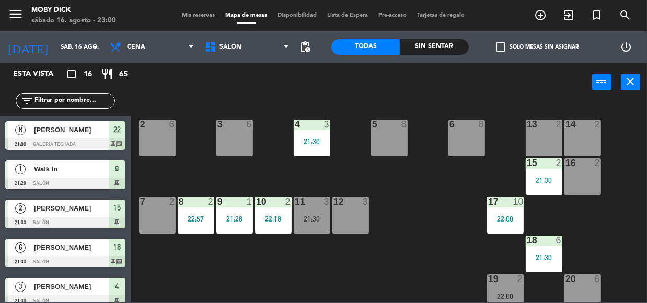
click at [476, 128] on div "8" at bounding box center [484, 124] width 17 height 9
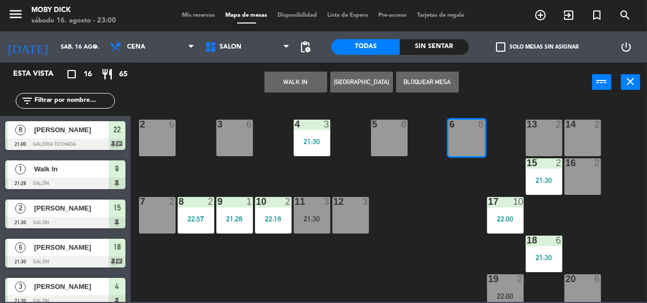
click at [293, 88] on button "WALK IN" at bounding box center [296, 82] width 63 height 21
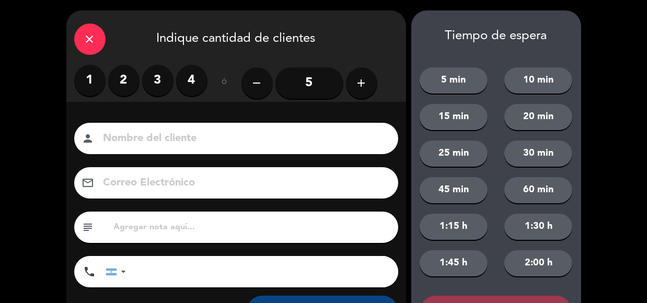
click at [165, 81] on label "3" at bounding box center [157, 80] width 31 height 31
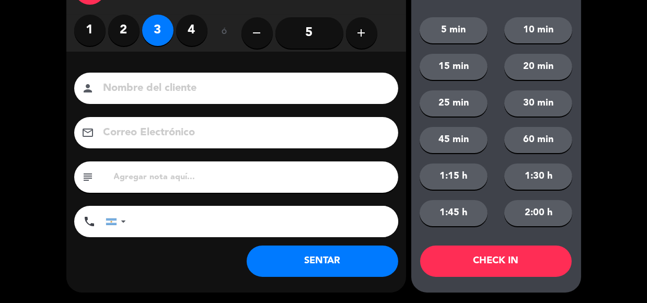
click at [314, 271] on button "SENTAR" at bounding box center [323, 261] width 152 height 31
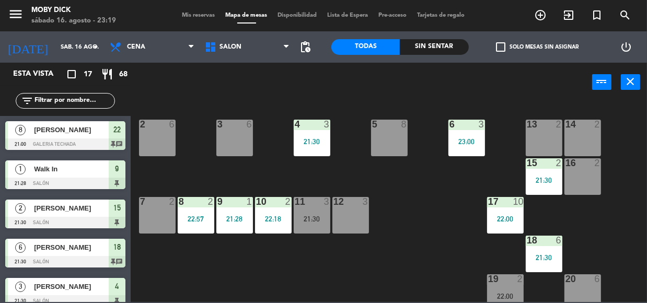
click at [400, 129] on div "5 8" at bounding box center [389, 125] width 37 height 10
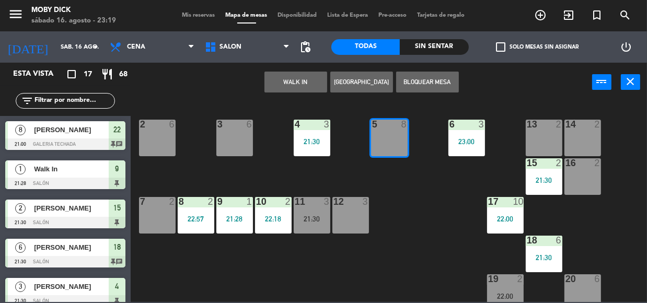
click at [292, 73] on button "WALK IN" at bounding box center [296, 82] width 63 height 21
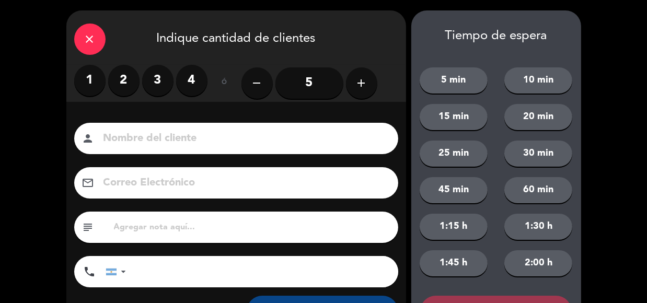
click at [131, 89] on label "2" at bounding box center [123, 80] width 31 height 31
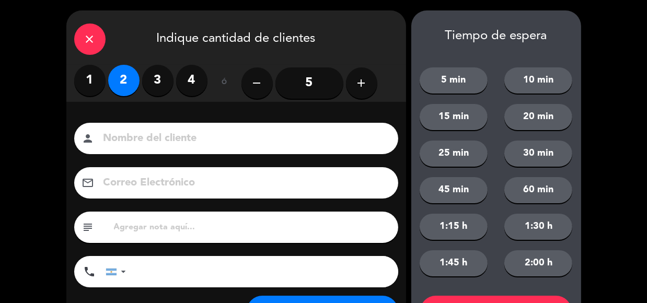
scroll to position [19, 0]
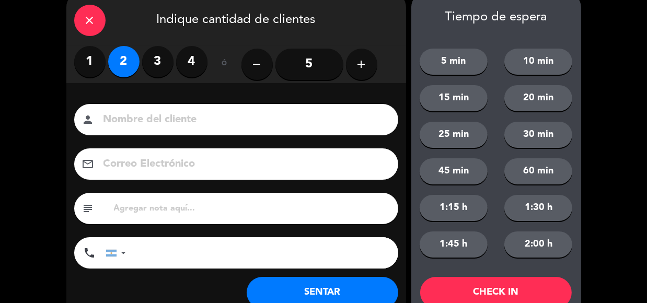
click at [300, 277] on button "SENTAR" at bounding box center [323, 292] width 152 height 31
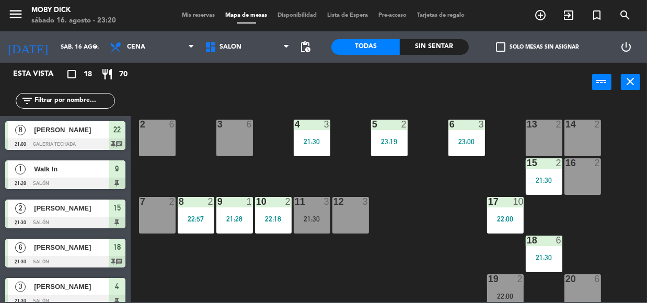
click at [229, 141] on div "3 6" at bounding box center [235, 138] width 37 height 37
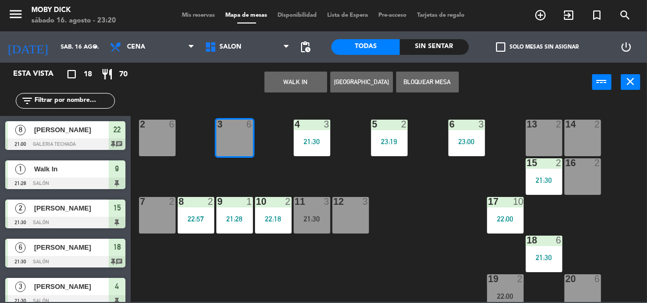
click at [311, 78] on button "WALK IN" at bounding box center [296, 82] width 63 height 21
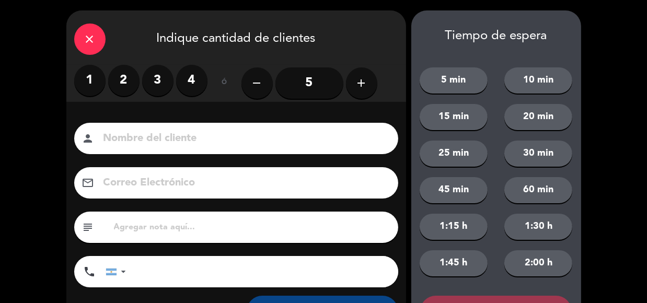
drag, startPoint x: 204, startPoint y: 96, endPoint x: 200, endPoint y: 91, distance: 6.7
click at [204, 96] on div "1 2 3 4" at bounding box center [140, 83] width 133 height 37
click at [199, 87] on label "4" at bounding box center [191, 80] width 31 height 31
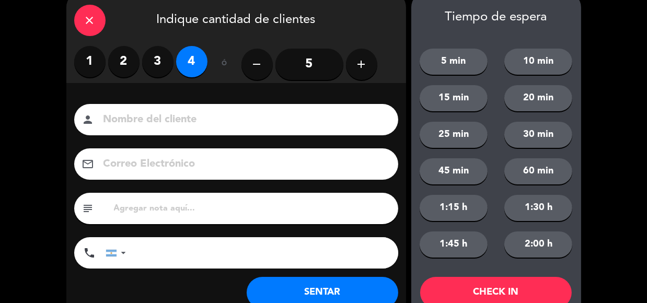
scroll to position [50, 0]
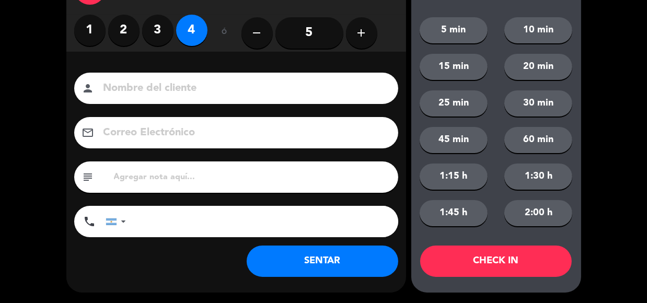
click at [369, 249] on button "SENTAR" at bounding box center [323, 261] width 152 height 31
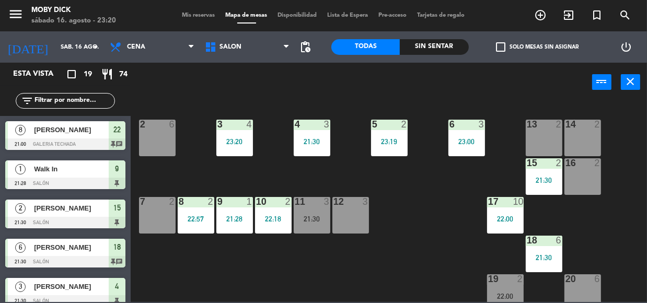
click at [196, 17] on span "Mis reservas" at bounding box center [198, 16] width 43 height 6
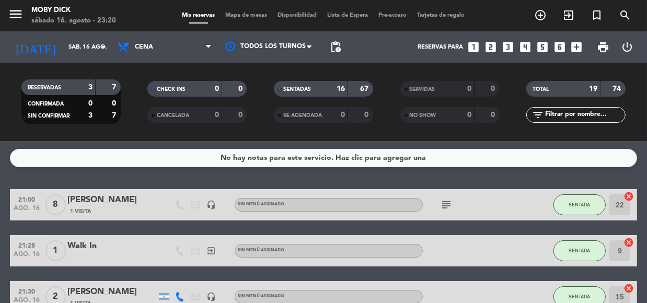
click at [227, 180] on div "No hay notas para este servicio. Haz clic para agregar una 21:00 [DATE] 8 [PERS…" at bounding box center [323, 222] width 647 height 162
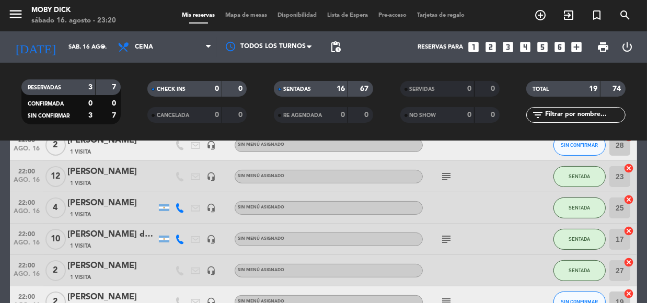
scroll to position [290, 0]
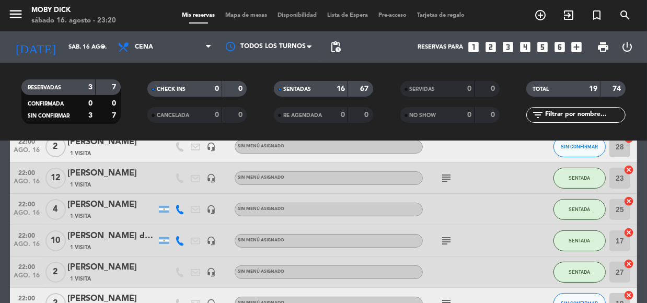
click at [449, 298] on icon "subject" at bounding box center [446, 304] width 13 height 13
click at [470, 295] on div "subject 23hs" at bounding box center [470, 303] width 94 height 31
click at [238, 18] on span "Mapa de mesas" at bounding box center [247, 16] width 52 height 6
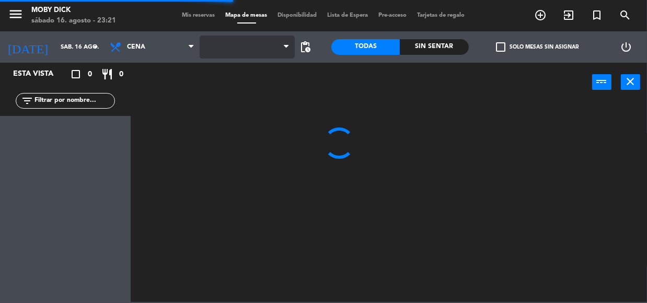
click at [251, 39] on span at bounding box center [247, 47] width 95 height 23
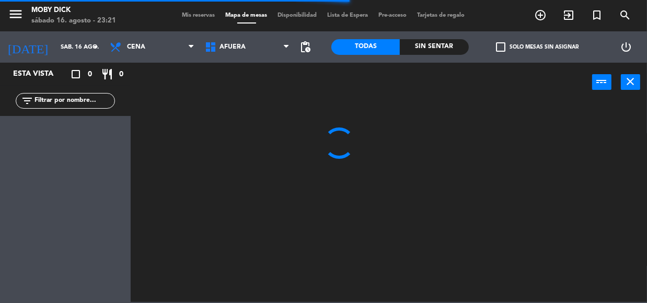
click at [251, 39] on span "AFUERA" at bounding box center [247, 47] width 95 height 23
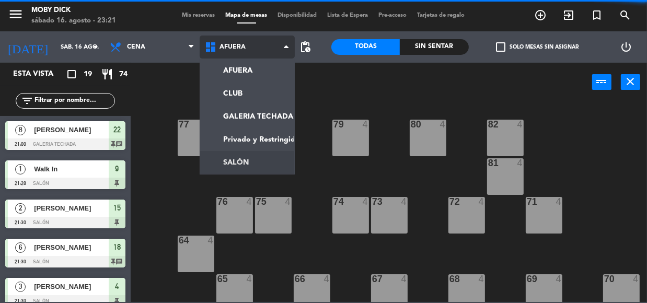
click at [246, 169] on ng-component "menu Moby [PERSON_NAME][DATE] 16. agosto - 23:21 Mis reservas Mapa de mesas Dis…" at bounding box center [323, 151] width 647 height 302
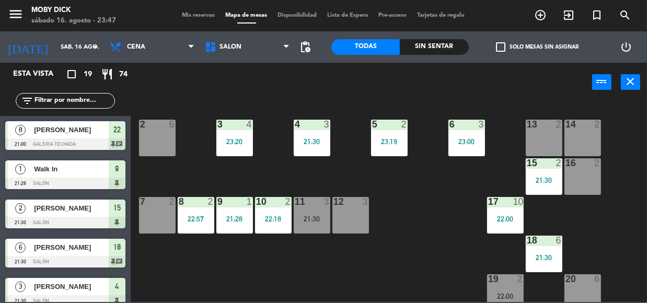
click at [177, 75] on div "power_input close" at bounding box center [362, 83] width 462 height 40
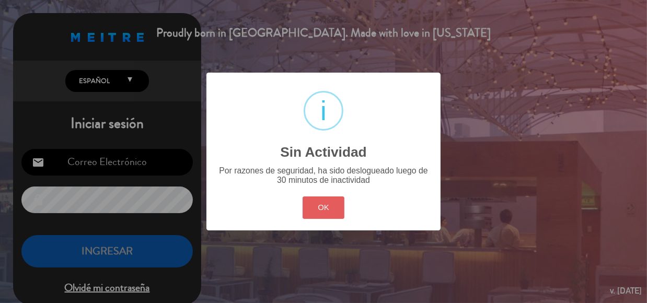
click at [313, 197] on button "OK" at bounding box center [324, 208] width 42 height 22
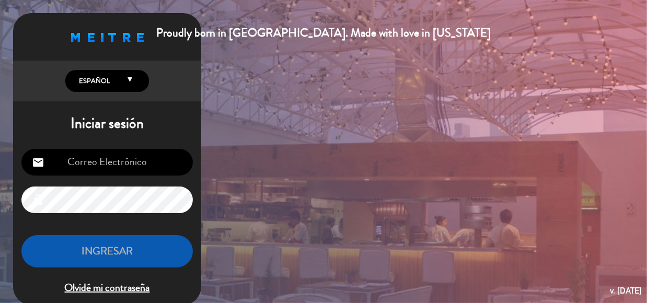
click at [126, 159] on input "email" at bounding box center [107, 162] width 172 height 27
type input "[EMAIL_ADDRESS][DOMAIN_NAME]"
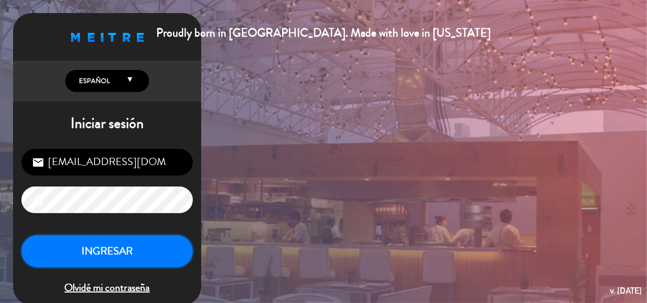
click at [141, 245] on button "INGRESAR" at bounding box center [107, 251] width 172 height 33
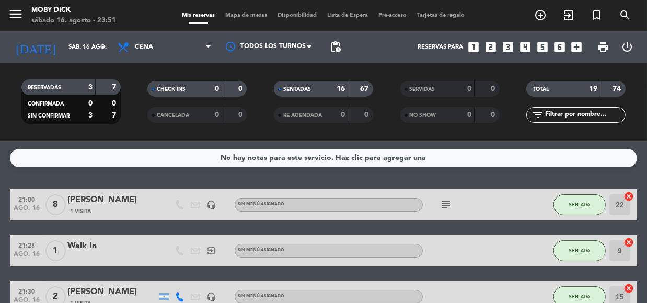
click at [232, 17] on span "Mapa de mesas" at bounding box center [247, 16] width 52 height 6
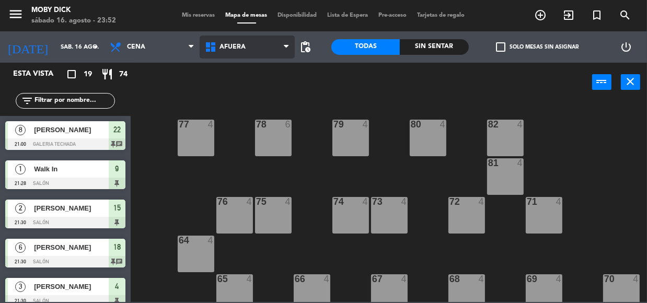
click at [281, 47] on span "AFUERA" at bounding box center [247, 47] width 95 height 23
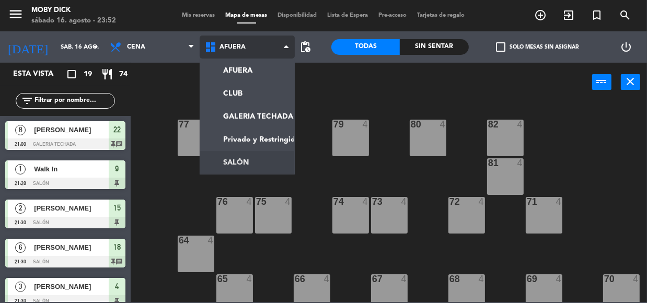
click at [244, 162] on ng-component "menu Moby [PERSON_NAME][DATE] 16. agosto - 23:52 Mis reservas Mapa de mesas Dis…" at bounding box center [323, 151] width 647 height 302
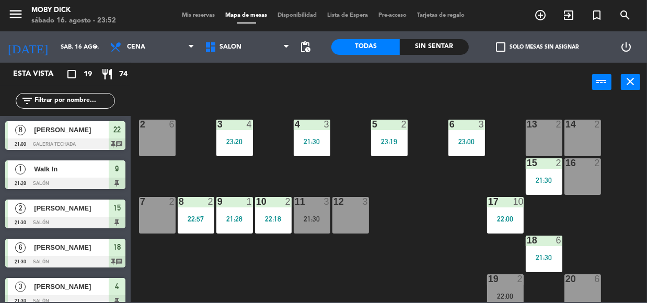
click at [278, 179] on div "14 2 13 2 6 3 23:00 5 2 23:19 4 3 21:30 3 4 23:20 2 6 16 2 15 2 21:30 17 10 22:…" at bounding box center [392, 201] width 510 height 201
click at [242, 213] on div "9 1 21:28" at bounding box center [235, 215] width 37 height 37
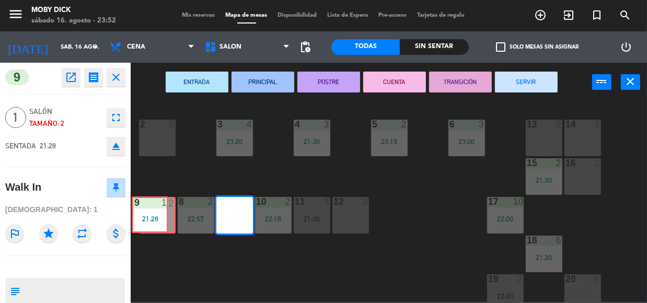
drag, startPoint x: 242, startPoint y: 213, endPoint x: 157, endPoint y: 212, distance: 84.7
click at [157, 212] on div "14 2 13 2 6 3 23:00 5 2 23:19 4 3 21:30 3 4 23:20 2 6 16 2 15 2 21:30 17 10 22:…" at bounding box center [392, 201] width 510 height 201
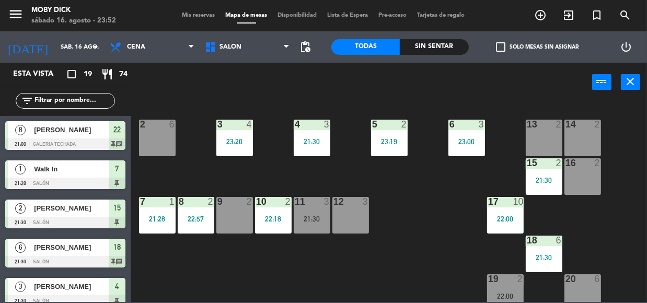
click at [235, 223] on div "9 2" at bounding box center [235, 215] width 37 height 37
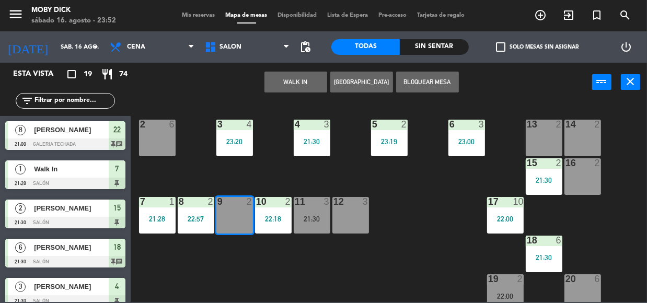
click at [303, 74] on button "WALK IN" at bounding box center [296, 82] width 63 height 21
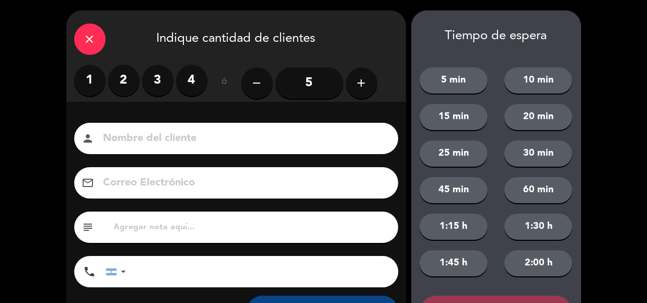
click at [132, 86] on label "2" at bounding box center [123, 80] width 31 height 31
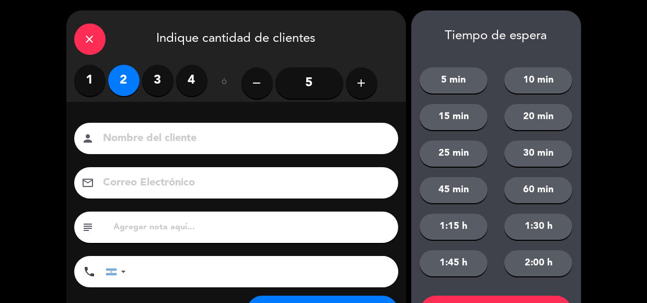
scroll to position [19, 0]
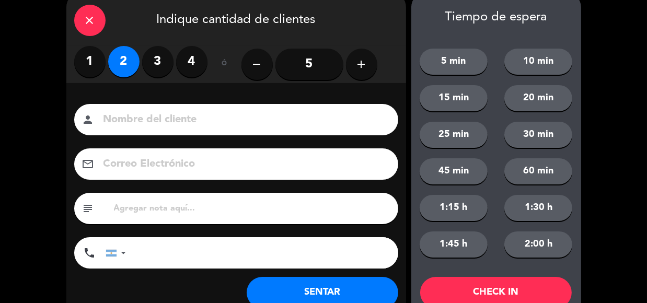
click at [382, 280] on button "SENTAR" at bounding box center [323, 292] width 152 height 31
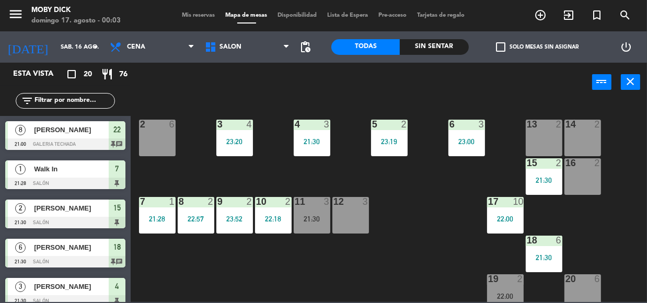
click at [536, 144] on div "13 2" at bounding box center [544, 138] width 37 height 37
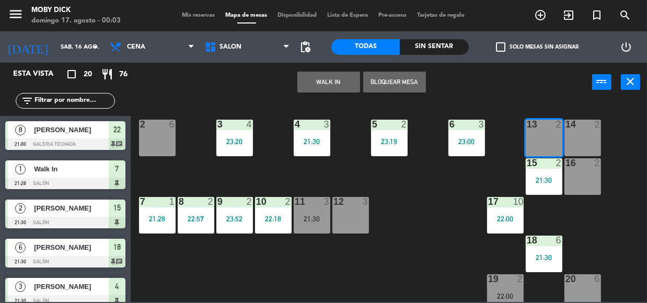
click at [337, 88] on button "WALK IN" at bounding box center [329, 82] width 63 height 21
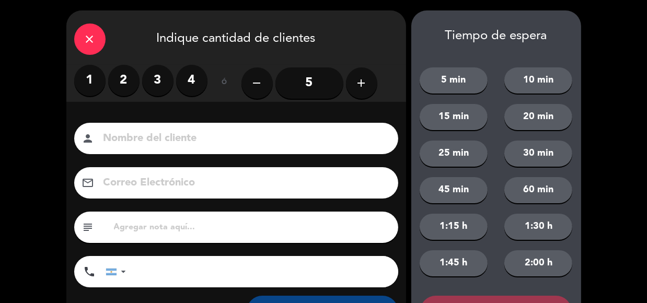
click at [153, 86] on label "3" at bounding box center [157, 80] width 31 height 31
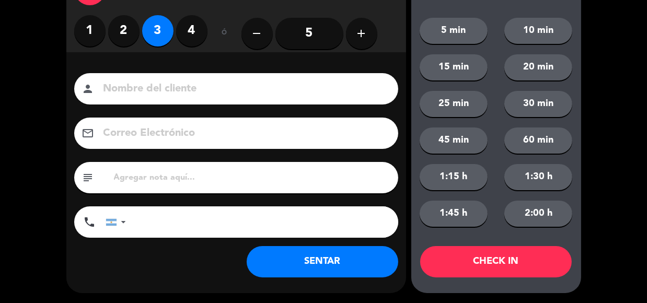
scroll to position [50, 0]
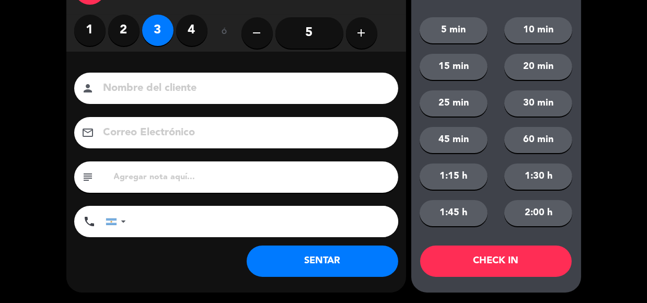
click at [341, 268] on button "SENTAR" at bounding box center [323, 261] width 152 height 31
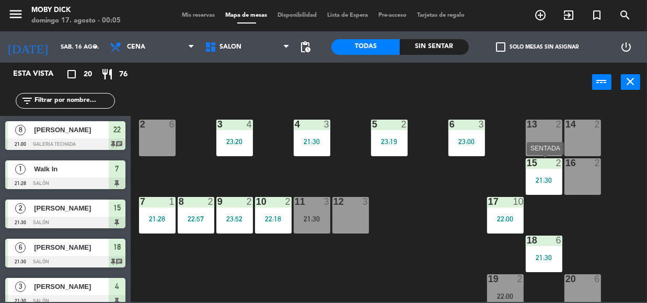
click at [532, 176] on div "21:30" at bounding box center [544, 180] width 37 height 8
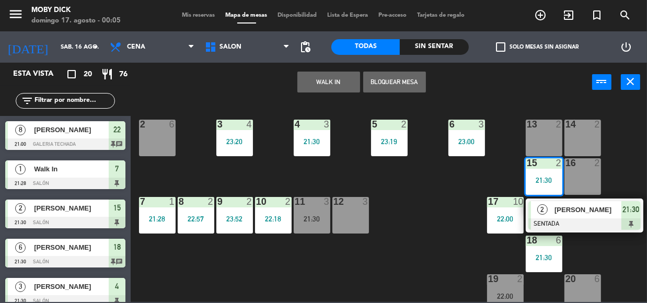
click at [532, 176] on div "21:30" at bounding box center [544, 180] width 37 height 8
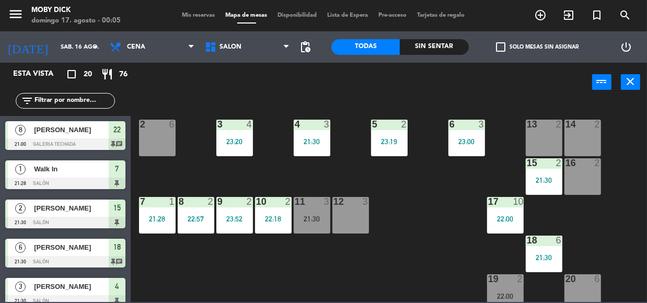
click at [353, 14] on span "Lista de Espera" at bounding box center [348, 16] width 51 height 6
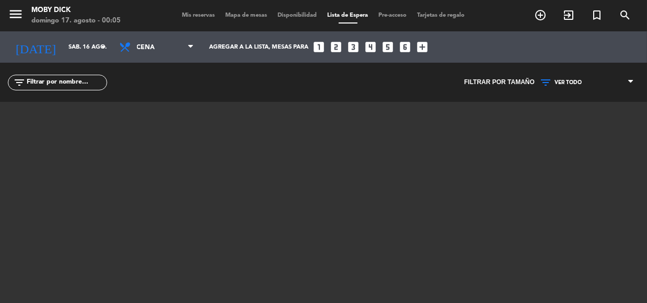
click at [201, 14] on span "Mis reservas" at bounding box center [198, 16] width 43 height 6
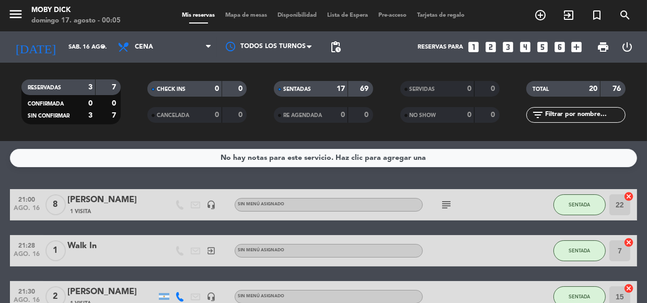
click at [517, 176] on div "No hay notas para este servicio. Haz clic para agregar una 21:00 [DATE] 8 [PERS…" at bounding box center [323, 222] width 647 height 162
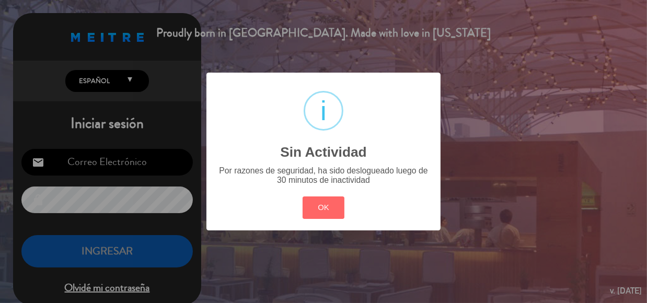
click at [299, 201] on div "? ! i Sin Actividad × Por razones de seguridad, ha sido deslogueado luego de 30…" at bounding box center [324, 152] width 234 height 158
click at [324, 209] on button "OK" at bounding box center [324, 208] width 42 height 22
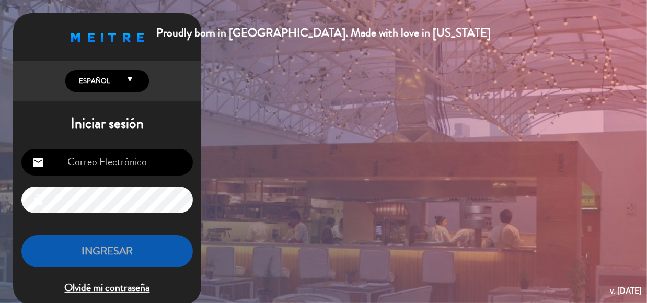
click at [596, 62] on div "Proudly born in [GEOGRAPHIC_DATA]. Made with love in [US_STATE] English Español…" at bounding box center [323, 151] width 647 height 303
